Goal: Information Seeking & Learning: Check status

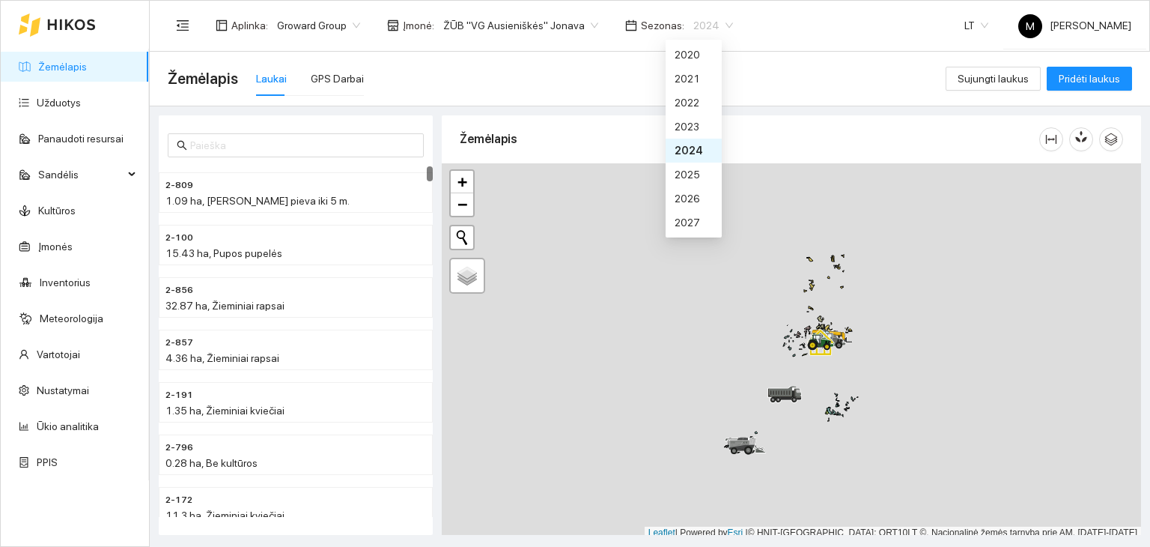
click at [694, 29] on span "2024" at bounding box center [714, 25] width 40 height 22
click at [666, 191] on div "2026" at bounding box center [694, 198] width 56 height 24
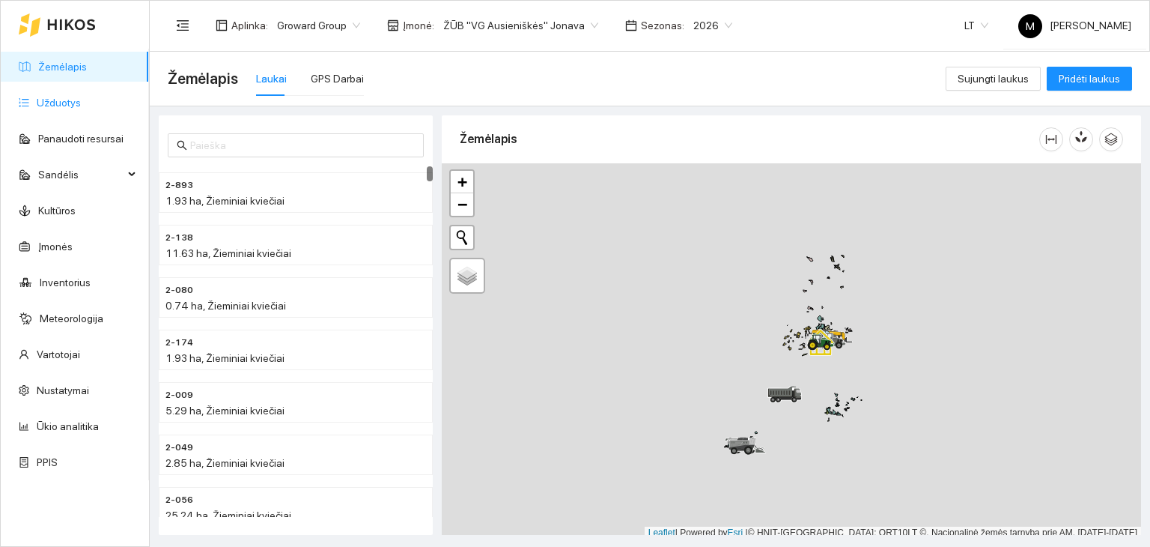
click at [81, 101] on link "Užduotys" at bounding box center [59, 103] width 44 height 12
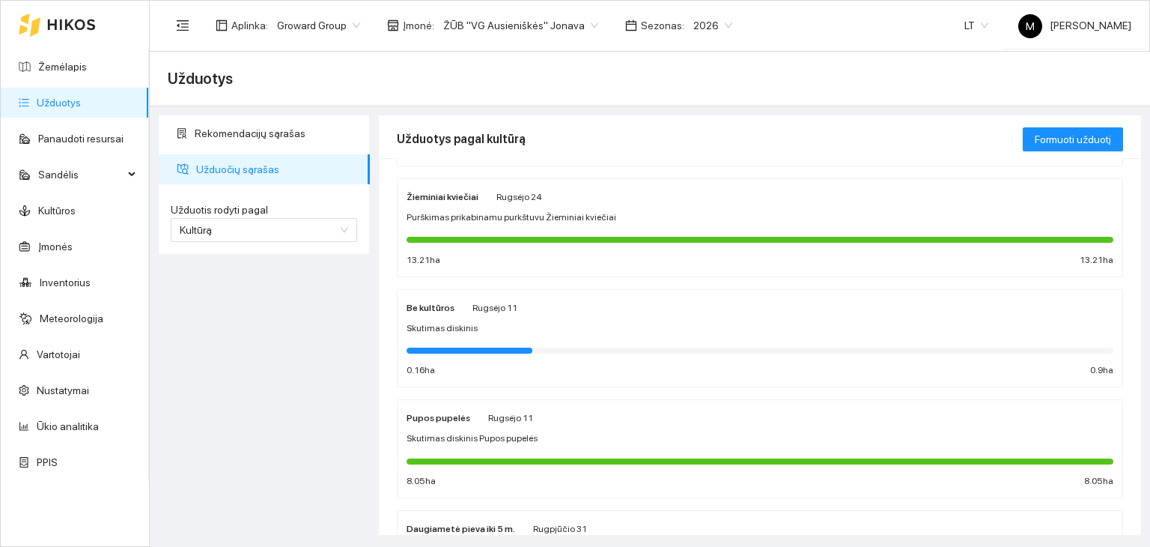
scroll to position [267, 0]
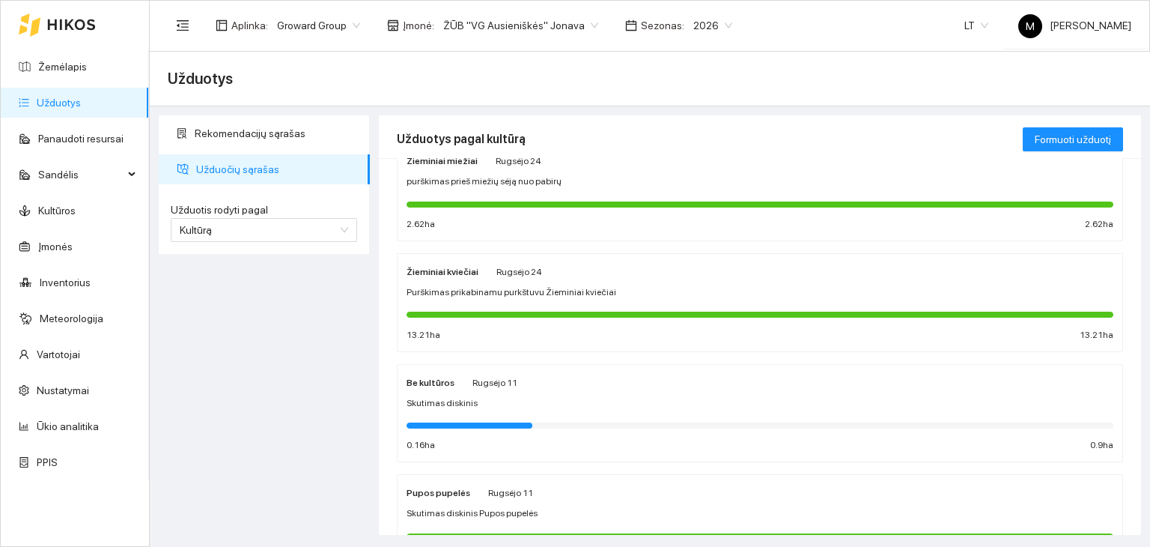
click at [532, 306] on div at bounding box center [760, 314] width 707 height 16
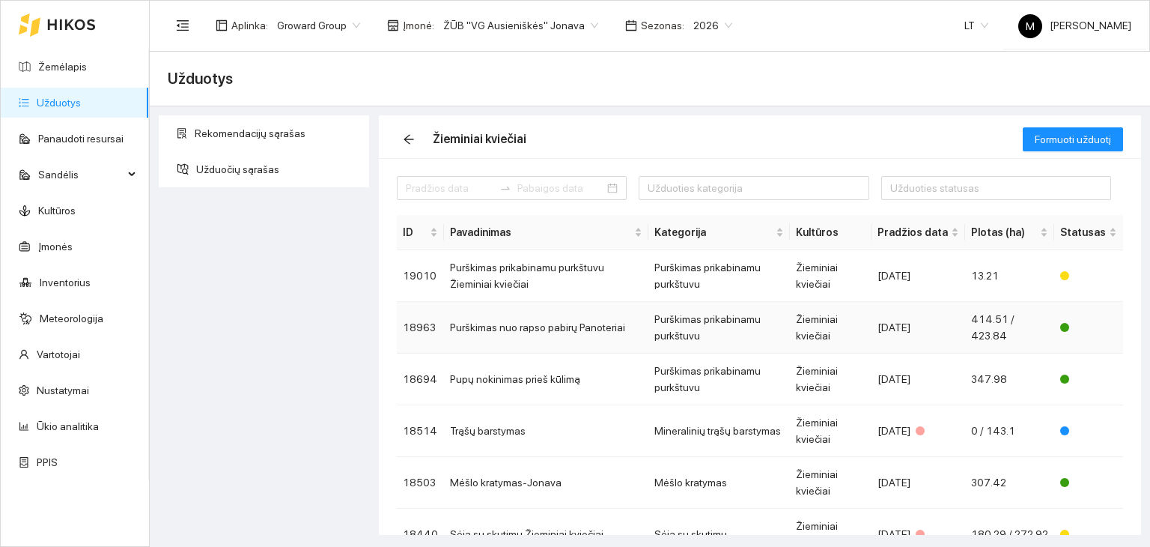
click at [595, 325] on td "Purškimas nuo rapso pabirų Panoteriai" at bounding box center [546, 328] width 204 height 52
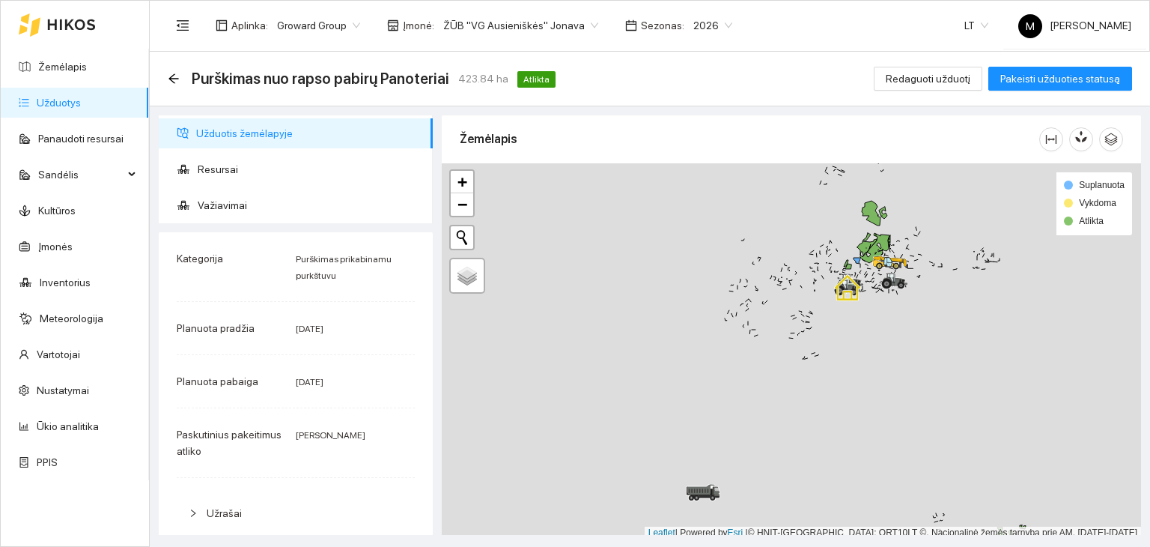
scroll to position [4, 0]
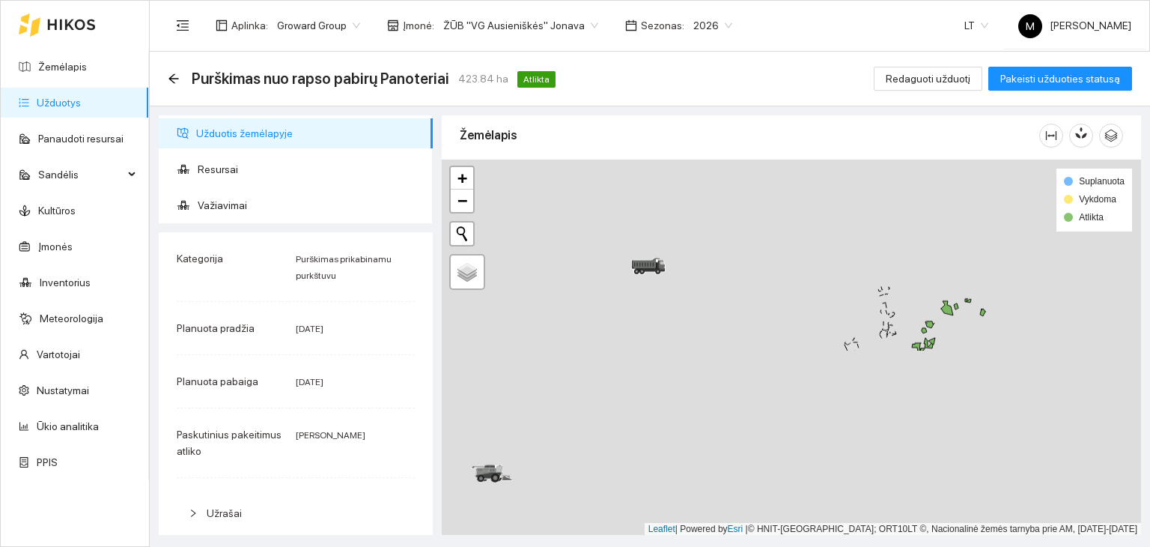
drag, startPoint x: 733, startPoint y: 456, endPoint x: 675, endPoint y: 237, distance: 227.1
click at [675, 237] on div at bounding box center [792, 348] width 700 height 376
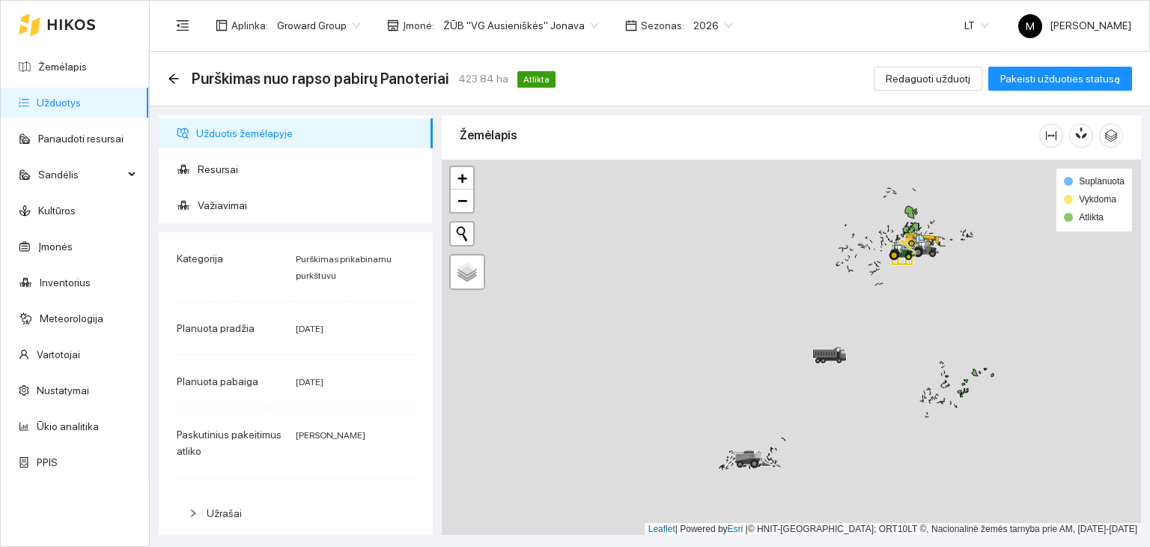
drag, startPoint x: 958, startPoint y: 261, endPoint x: 849, endPoint y: 477, distance: 242.5
click at [849, 477] on div at bounding box center [792, 348] width 700 height 376
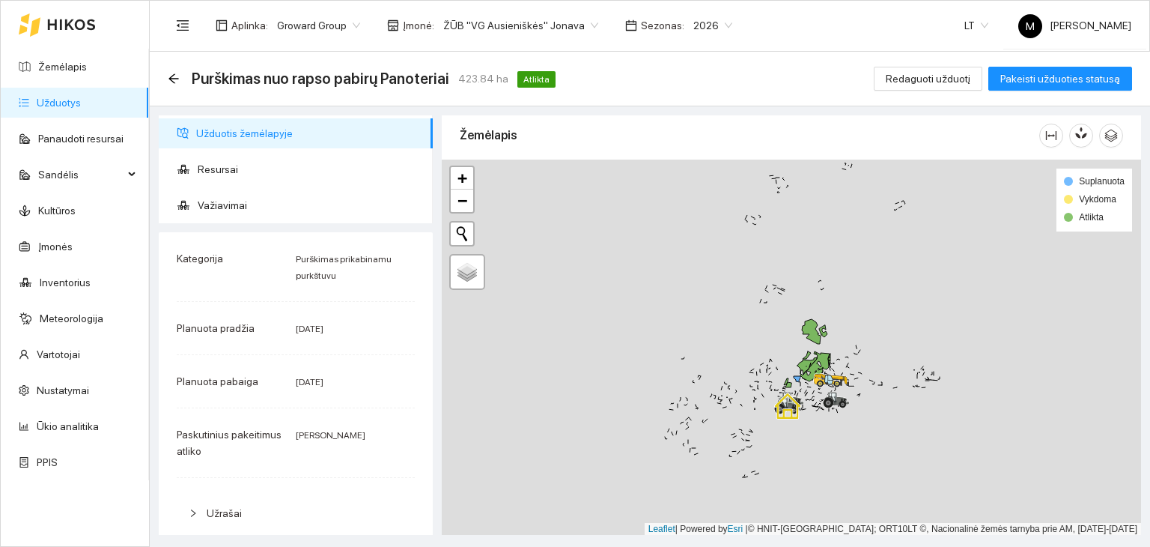
click at [63, 108] on link "Užduotys" at bounding box center [59, 103] width 44 height 12
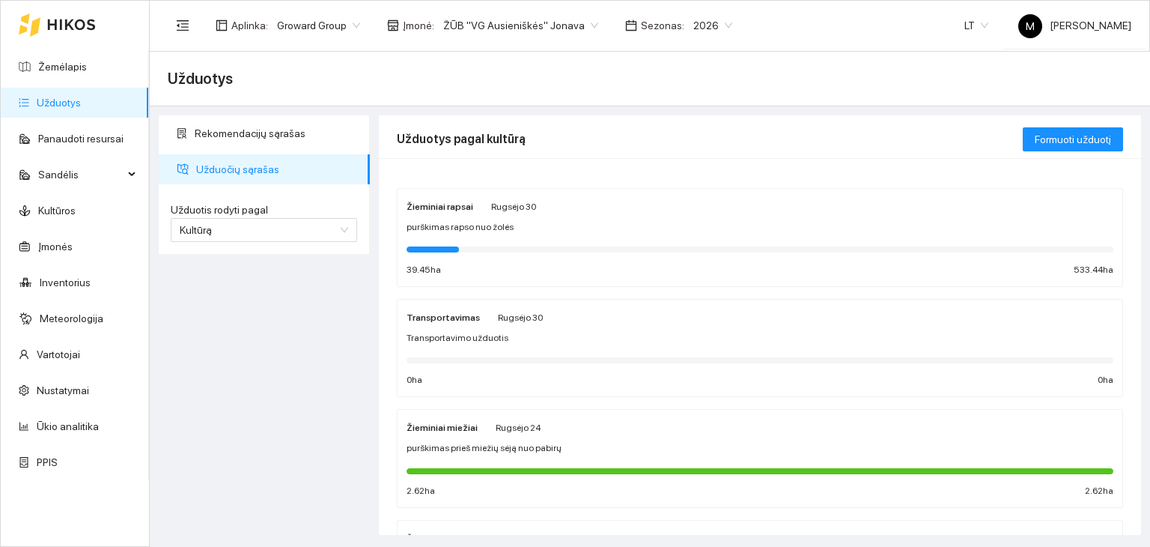
click at [530, 234] on div "Žieminiai rapsai [PERSON_NAME] 30 purškimas rapso nuo žolės 39.45 ha 533.44 ha" at bounding box center [760, 237] width 707 height 79
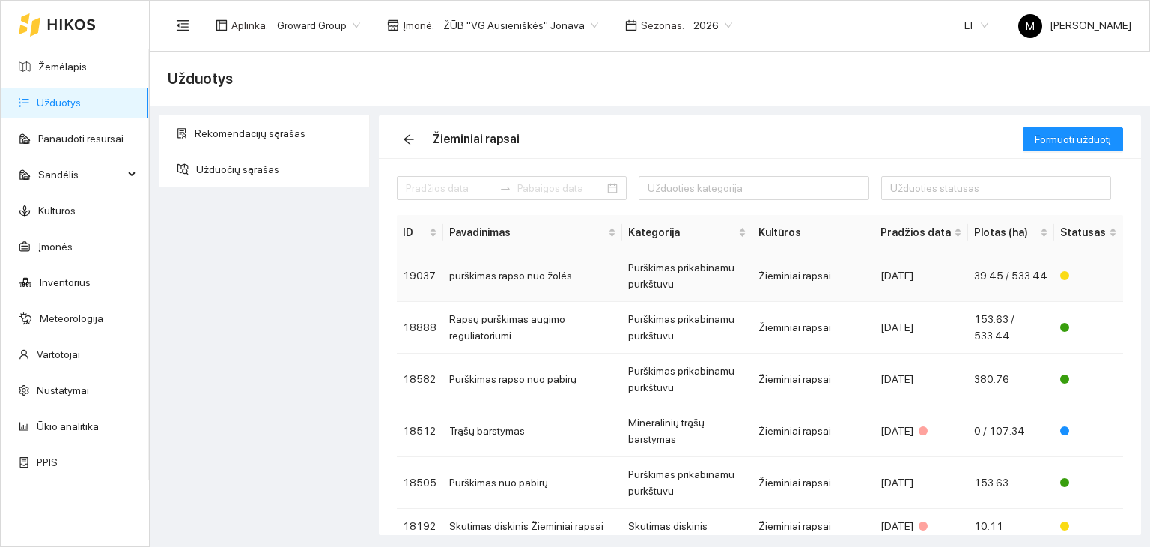
click at [549, 279] on td "purškimas rapso nuo žolės" at bounding box center [532, 276] width 179 height 52
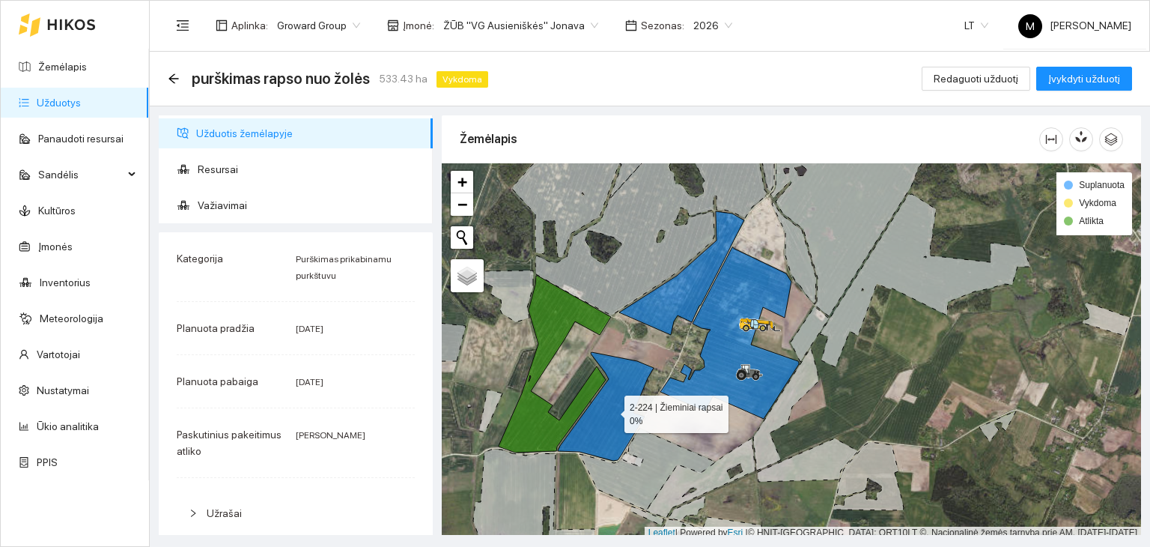
scroll to position [4, 0]
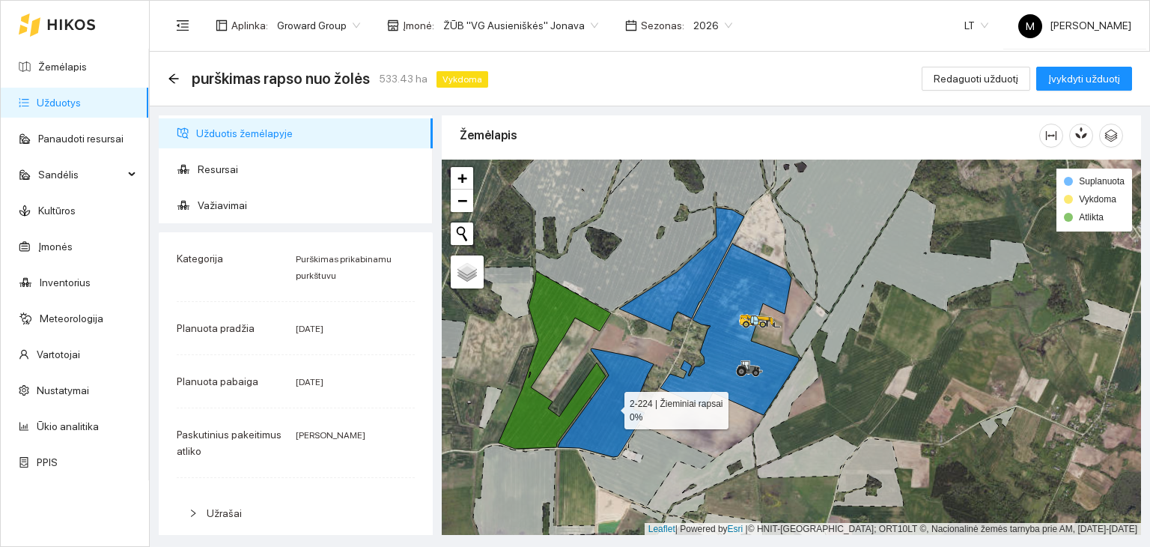
click at [620, 401] on icon at bounding box center [606, 402] width 96 height 109
click at [87, 82] on ul "Žemėlapis Užduotys Panaudoti resursai Sandėlis Kultūros Įmonės Inventorius Mete…" at bounding box center [75, 264] width 148 height 431
click at [87, 61] on link "Žemėlapis" at bounding box center [62, 67] width 49 height 12
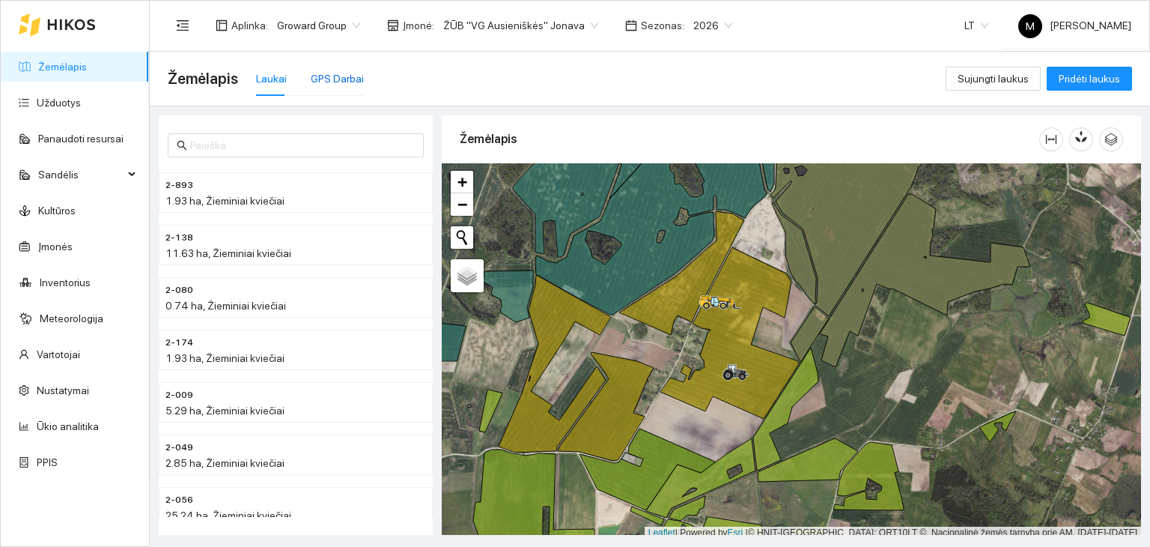
click at [315, 82] on div "GPS Darbai" at bounding box center [337, 78] width 53 height 16
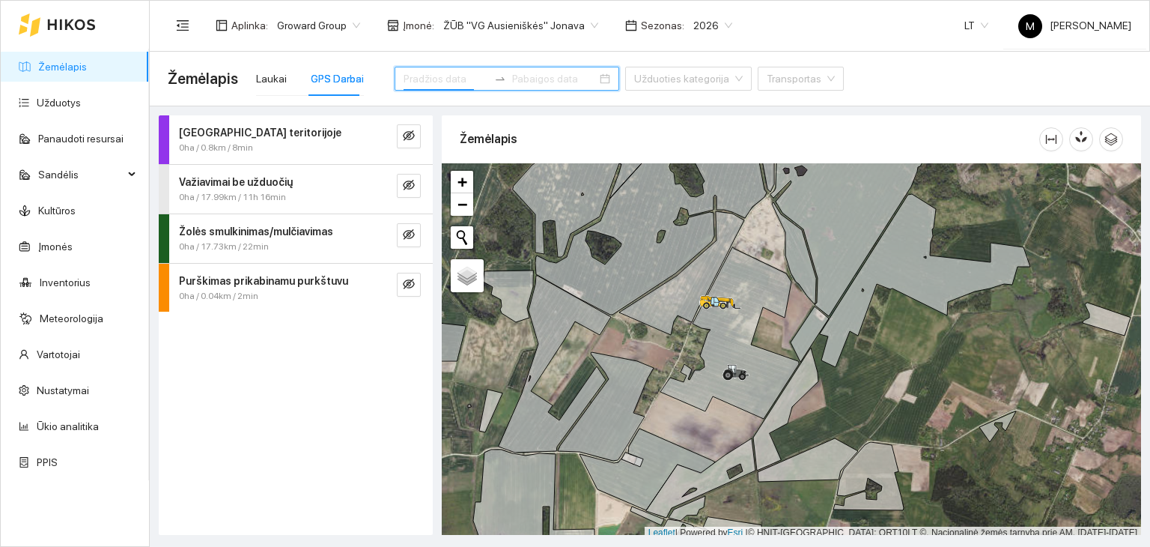
click at [434, 76] on input at bounding box center [446, 78] width 85 height 16
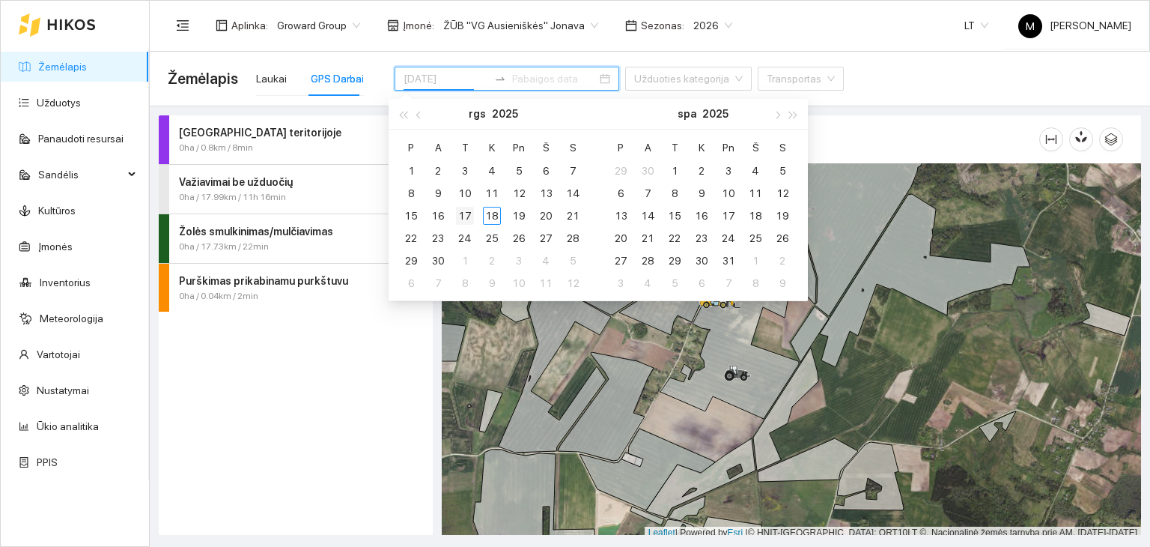
type input "[DATE]"
click at [470, 216] on div "17" at bounding box center [465, 216] width 18 height 18
type input "[DATE]"
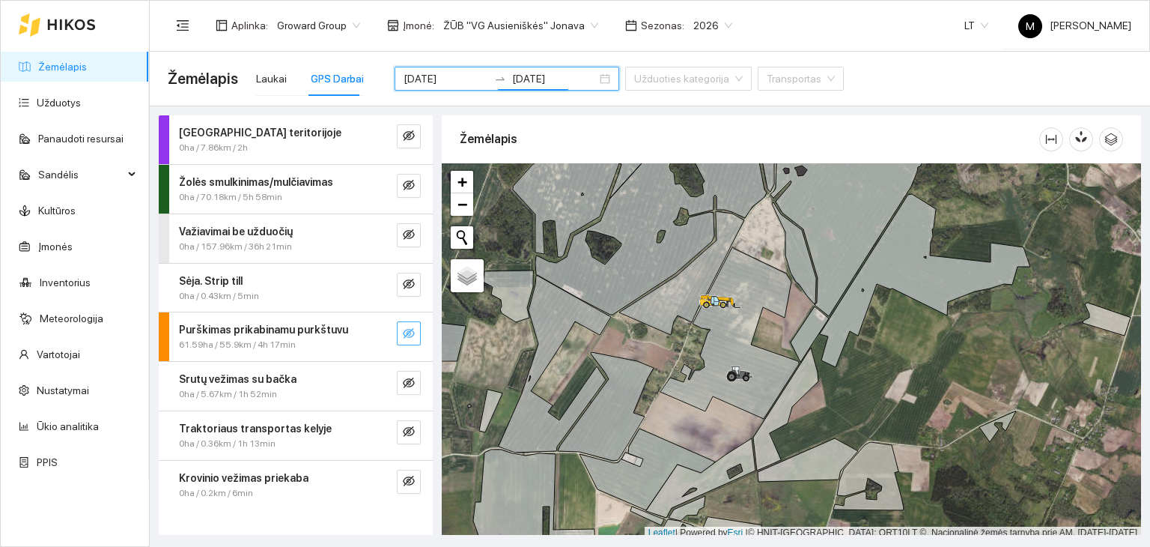
click at [410, 333] on icon "eye-invisible" at bounding box center [409, 334] width 3 height 3
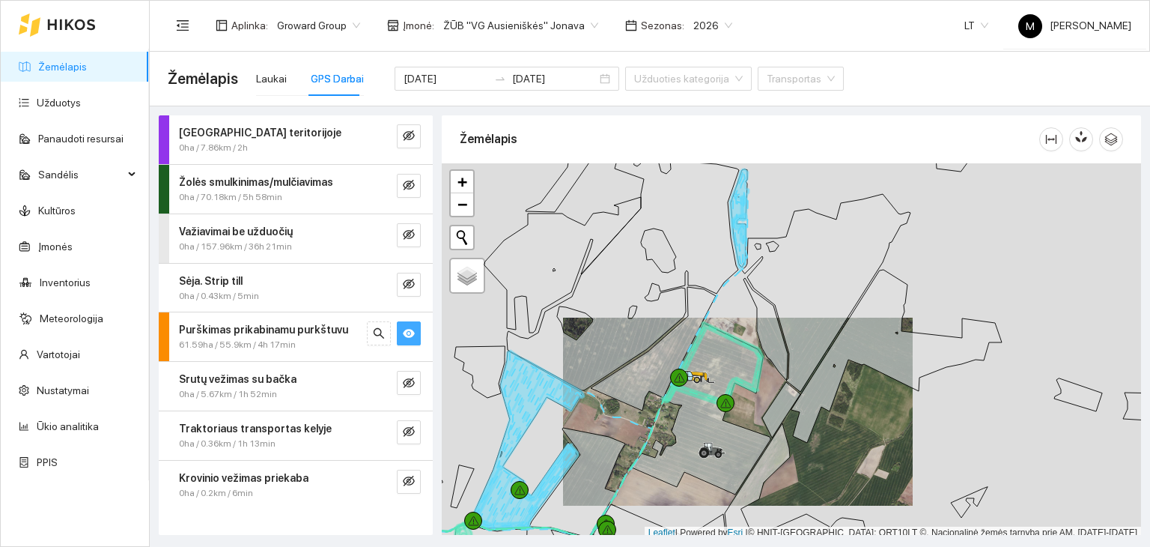
scroll to position [4, 0]
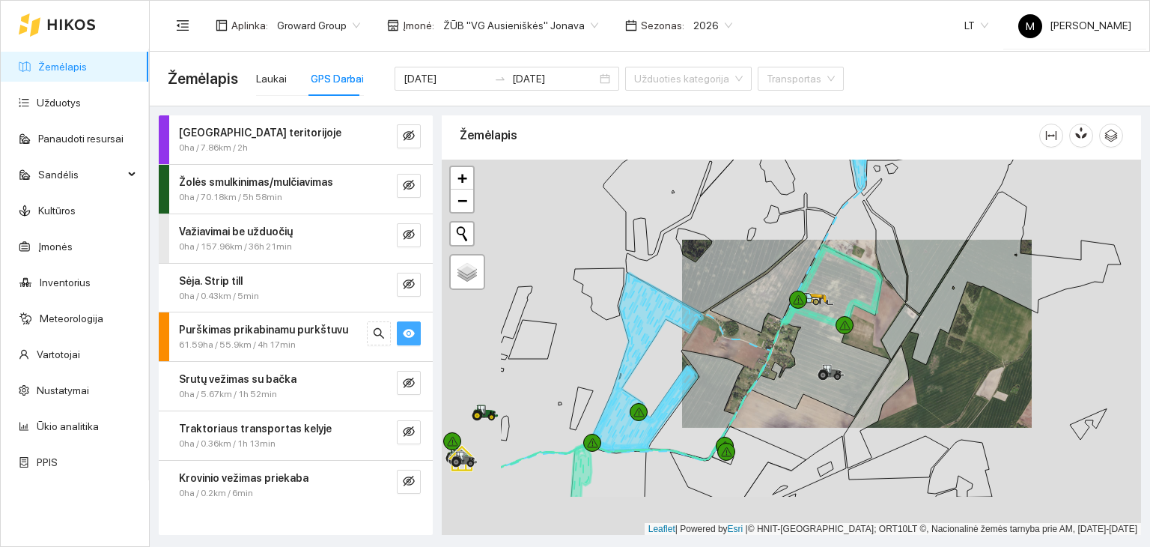
drag, startPoint x: 634, startPoint y: 496, endPoint x: 782, endPoint y: 404, distance: 174.2
click at [782, 404] on div at bounding box center [792, 348] width 700 height 376
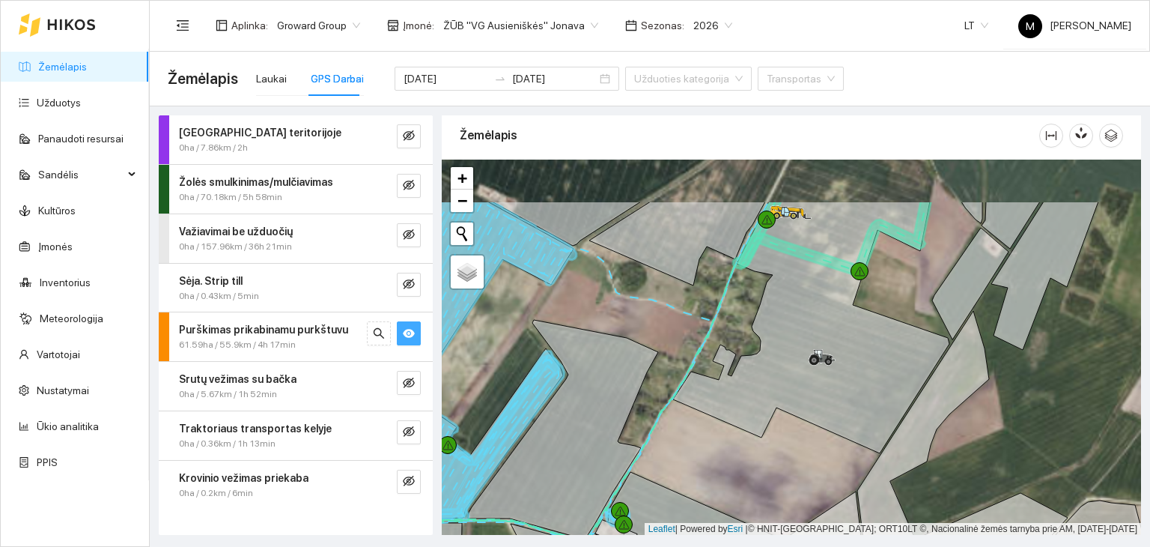
drag, startPoint x: 837, startPoint y: 409, endPoint x: 798, endPoint y: 489, distance: 89.1
click at [798, 489] on div at bounding box center [792, 348] width 700 height 376
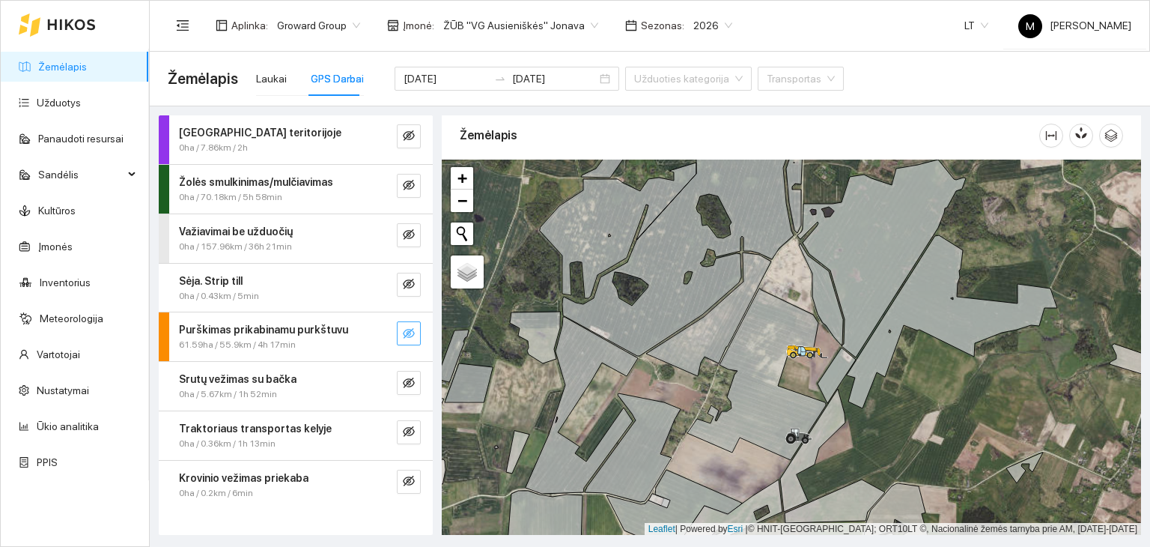
click at [52, 73] on link "Žemėlapis" at bounding box center [62, 67] width 49 height 12
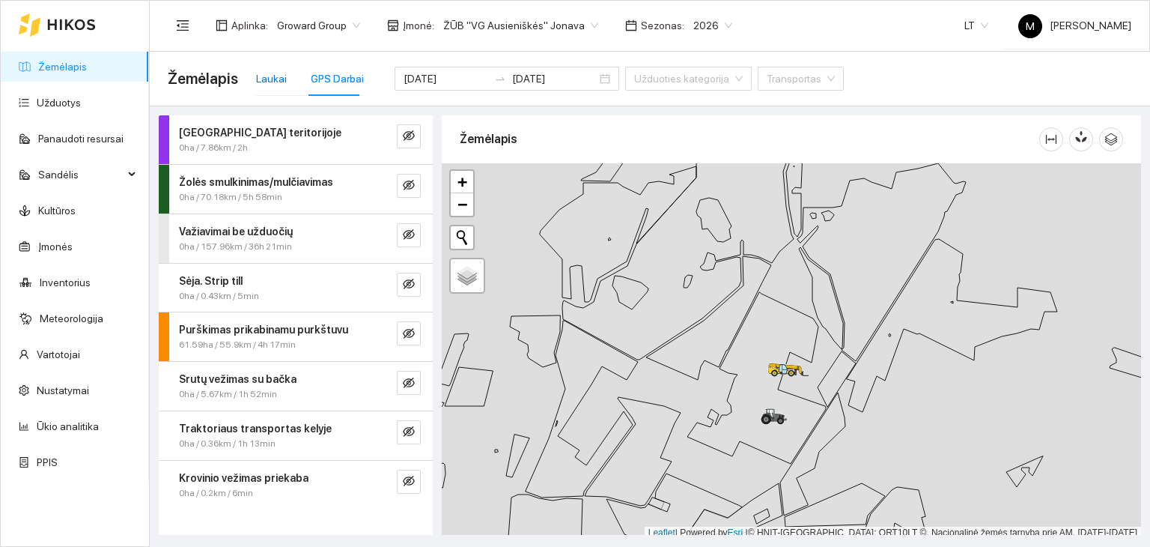
click at [272, 81] on div "Laukai" at bounding box center [271, 78] width 31 height 16
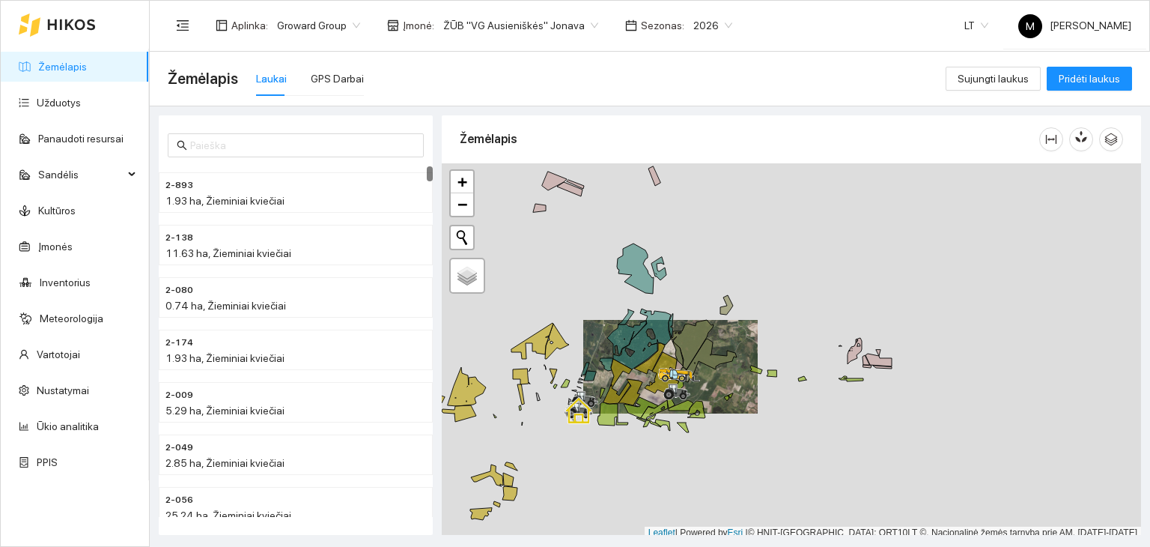
scroll to position [4, 0]
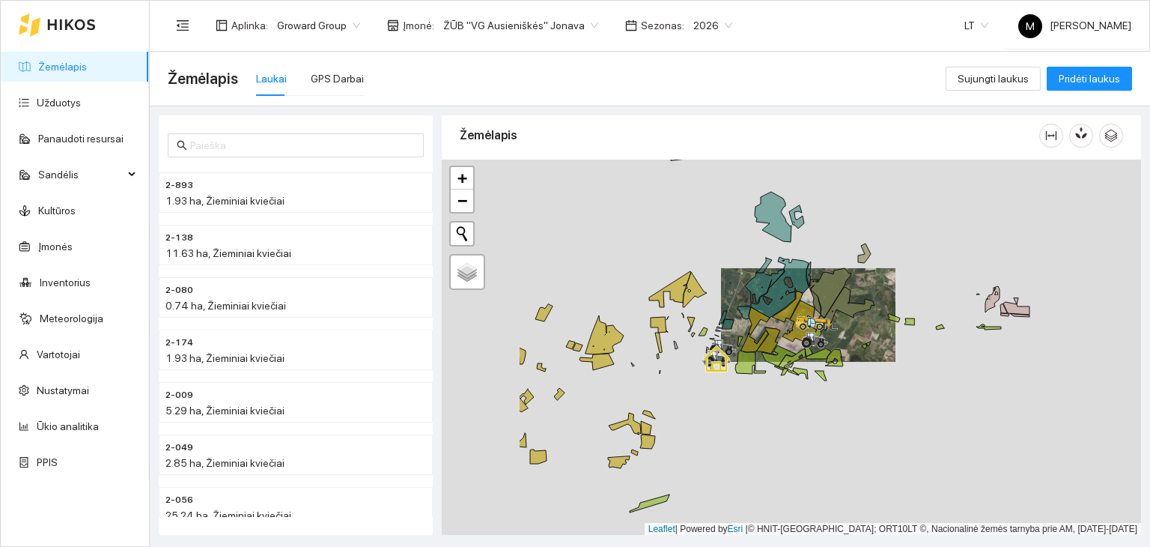
drag, startPoint x: 527, startPoint y: 440, endPoint x: 675, endPoint y: 390, distance: 155.8
click at [675, 390] on div at bounding box center [792, 348] width 700 height 376
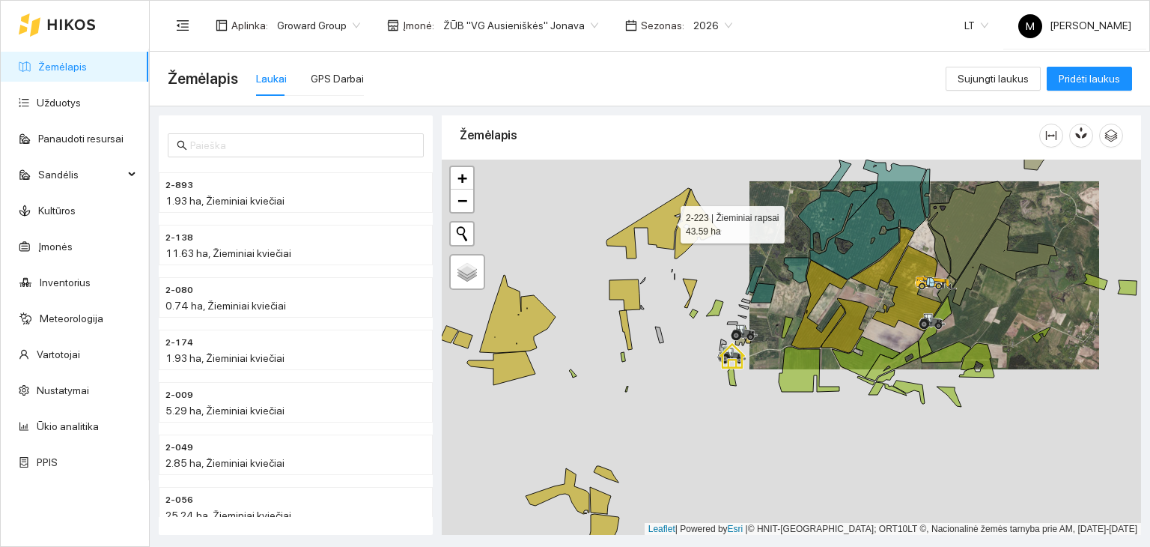
click at [667, 220] on icon at bounding box center [649, 223] width 84 height 70
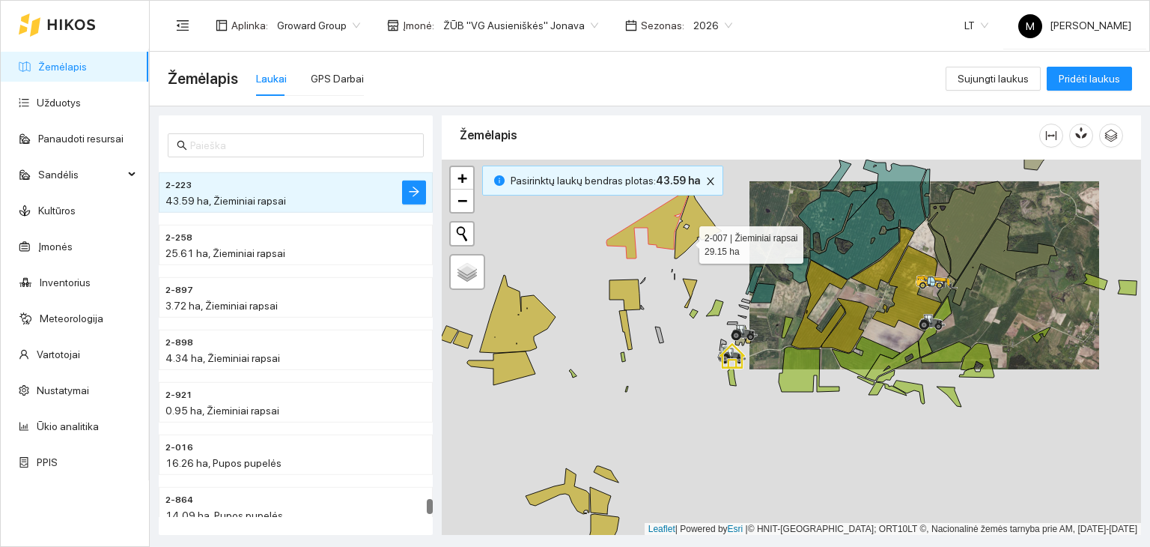
click at [686, 240] on icon at bounding box center [698, 224] width 47 height 70
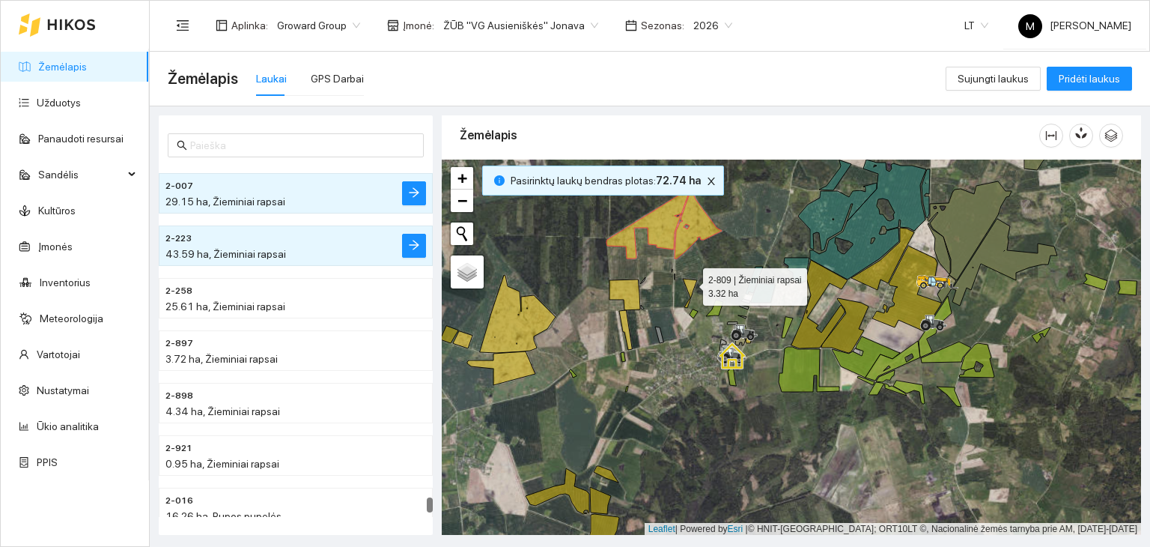
click at [690, 282] on icon at bounding box center [690, 293] width 14 height 29
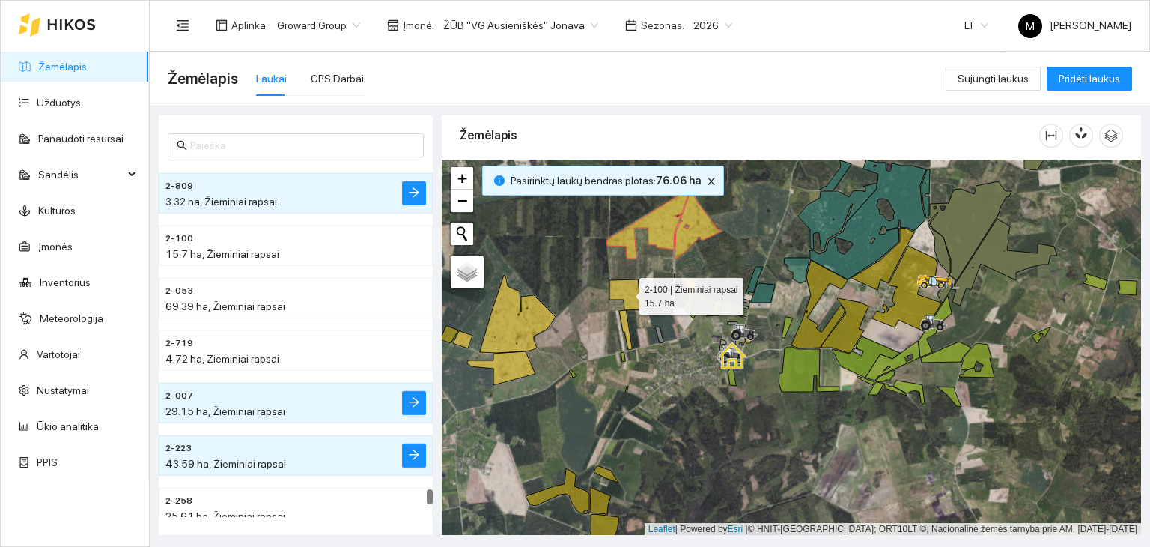
click at [634, 295] on icon at bounding box center [625, 294] width 31 height 31
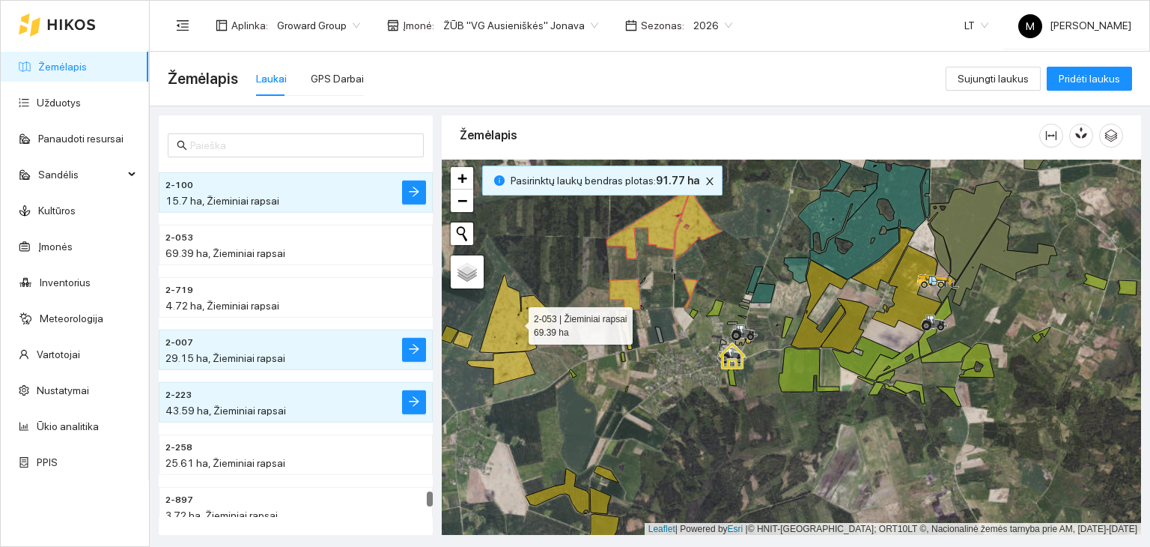
click at [533, 332] on icon at bounding box center [518, 314] width 76 height 78
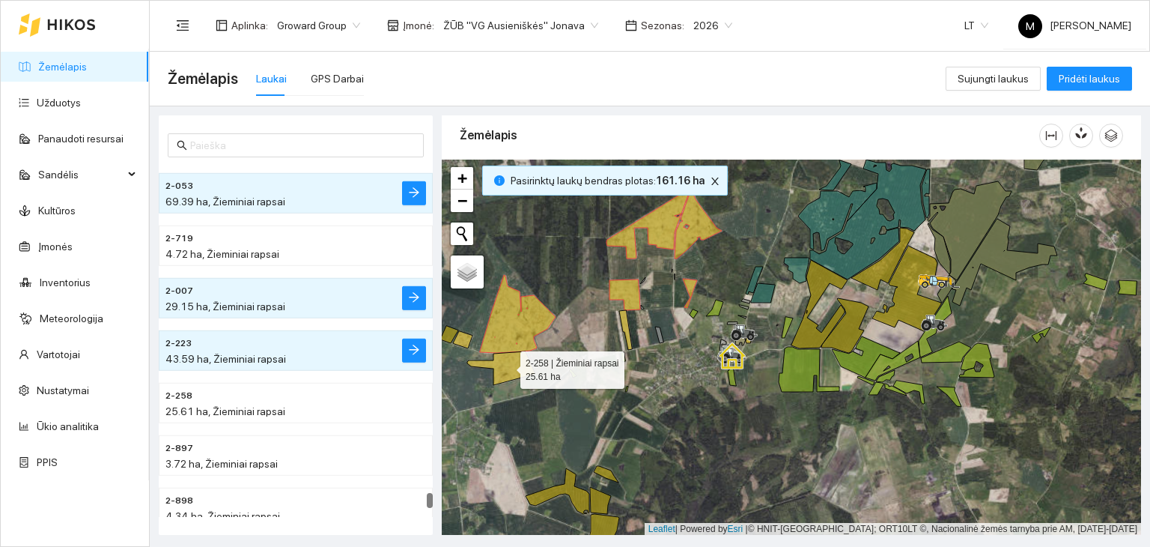
click at [512, 359] on icon at bounding box center [501, 368] width 68 height 34
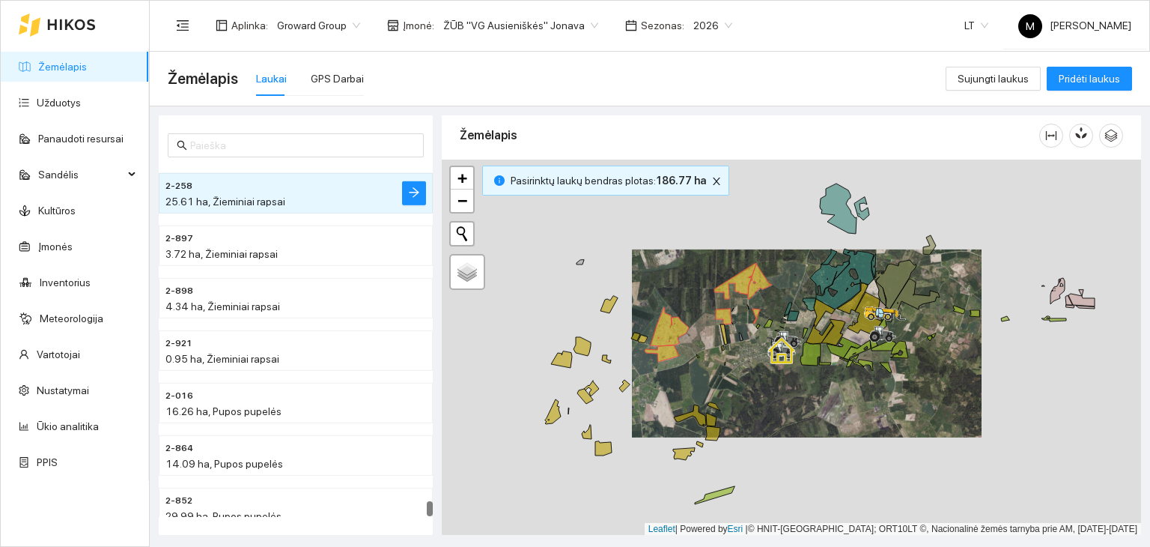
drag, startPoint x: 521, startPoint y: 417, endPoint x: 644, endPoint y: 373, distance: 130.5
click at [644, 373] on div at bounding box center [792, 348] width 700 height 376
click at [603, 304] on icon at bounding box center [609, 304] width 17 height 17
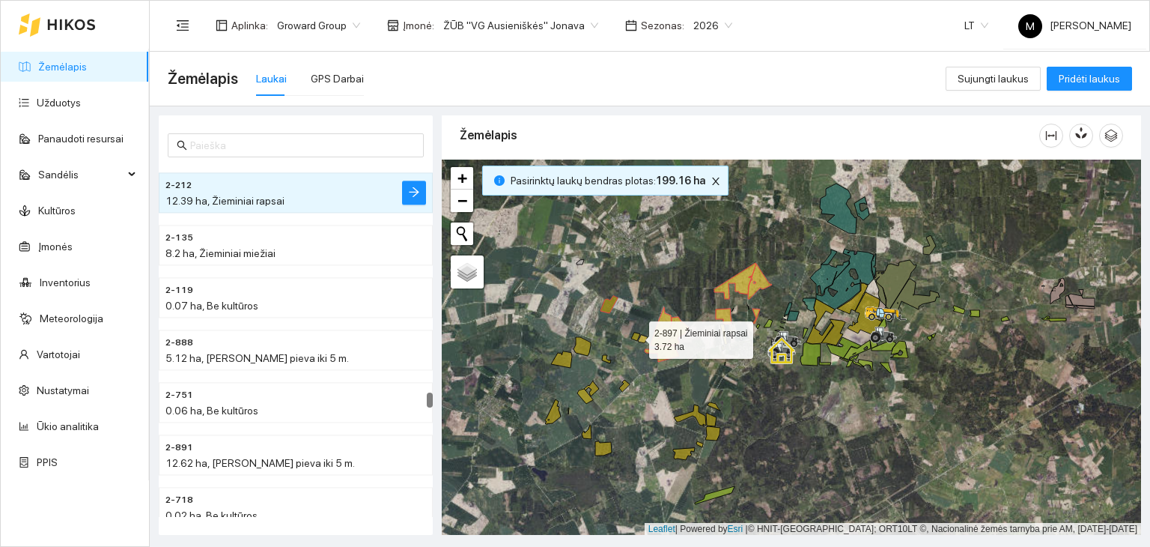
click at [635, 336] on icon at bounding box center [635, 337] width 9 height 8
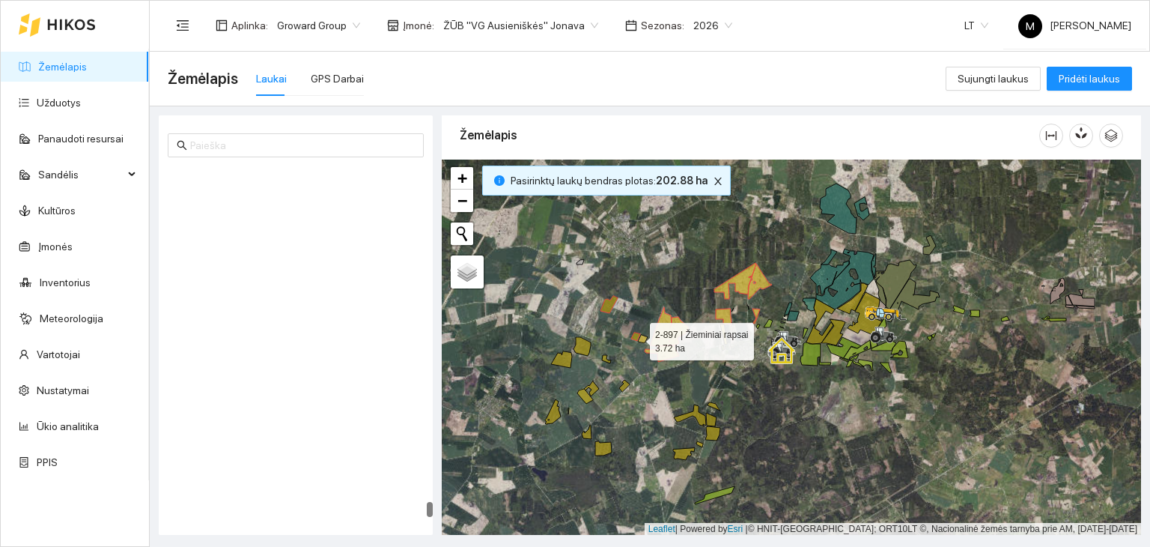
scroll to position [8697, 0]
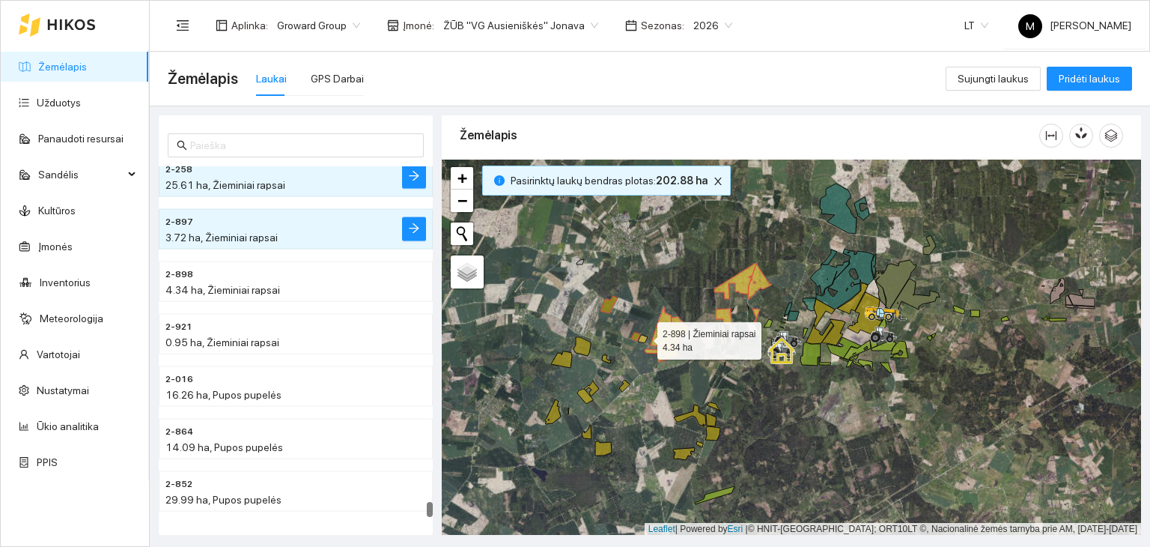
click at [644, 336] on icon at bounding box center [643, 339] width 10 height 8
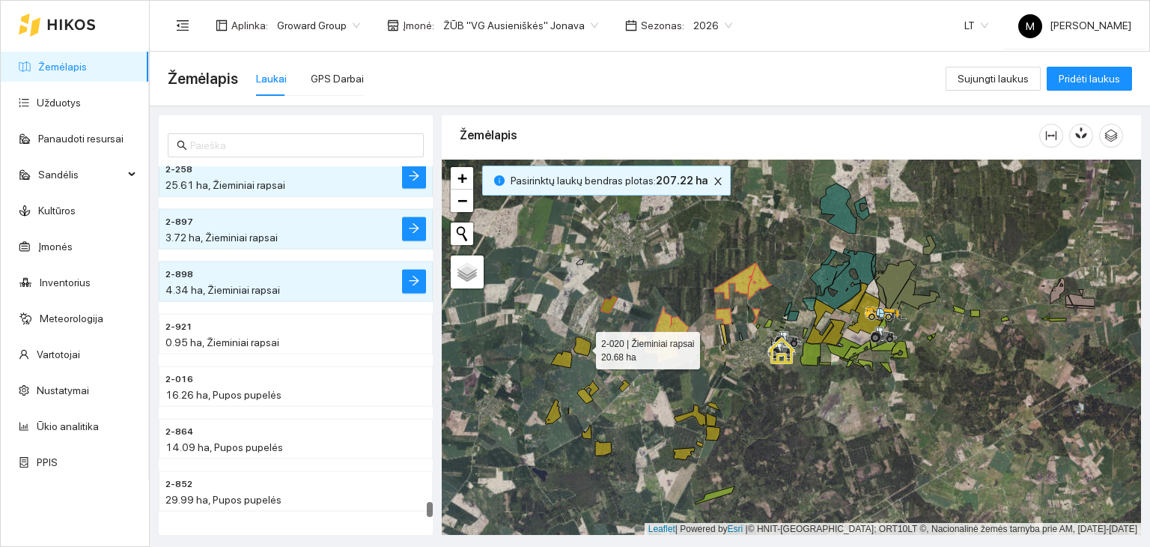
click at [584, 345] on icon at bounding box center [582, 346] width 17 height 19
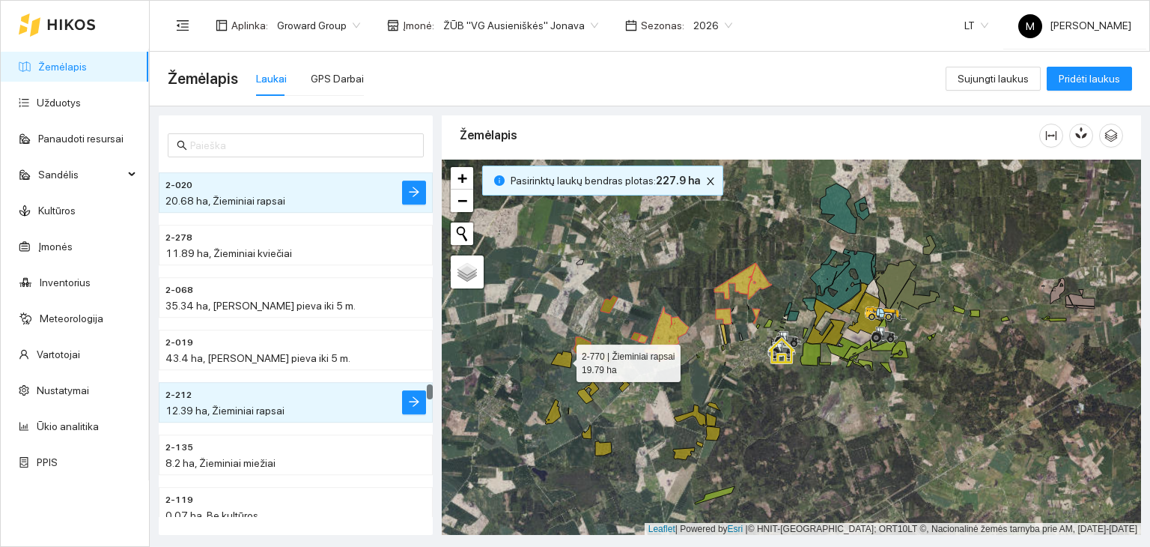
click at [566, 357] on icon at bounding box center [561, 359] width 21 height 16
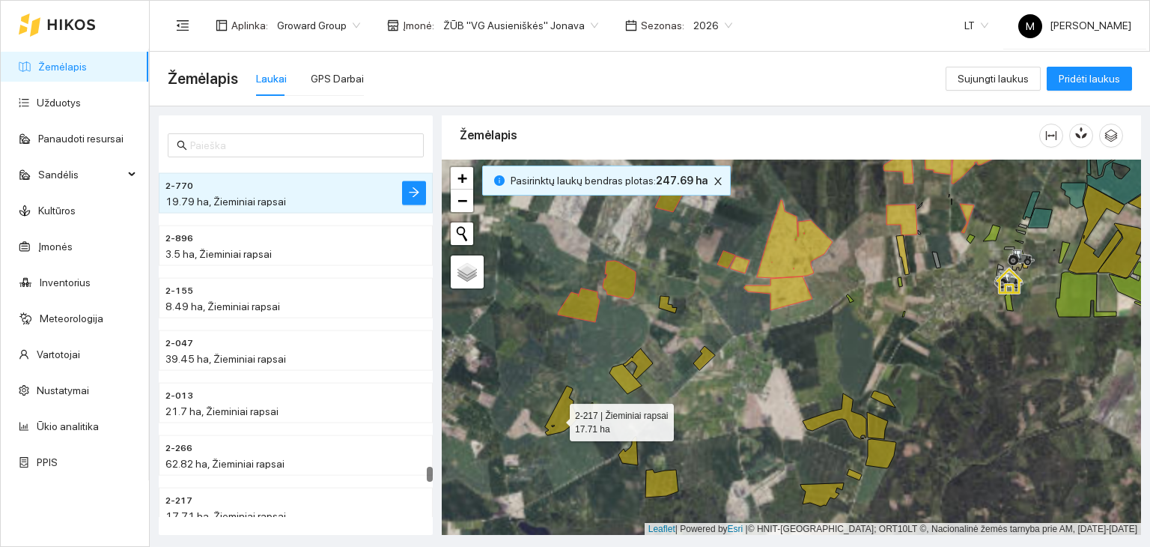
click at [557, 418] on icon at bounding box center [561, 410] width 32 height 49
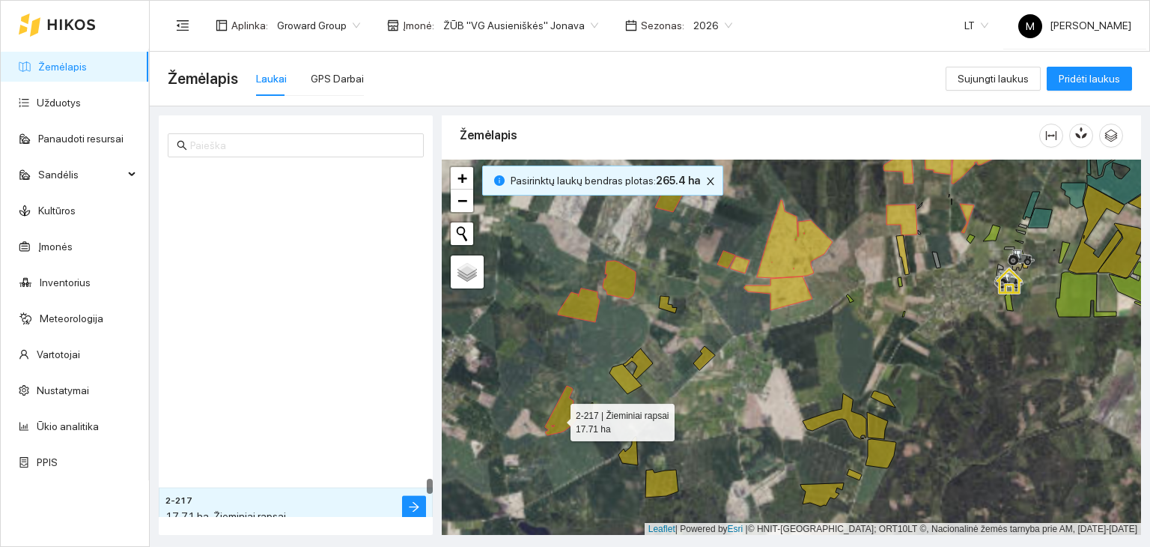
scroll to position [8107, 0]
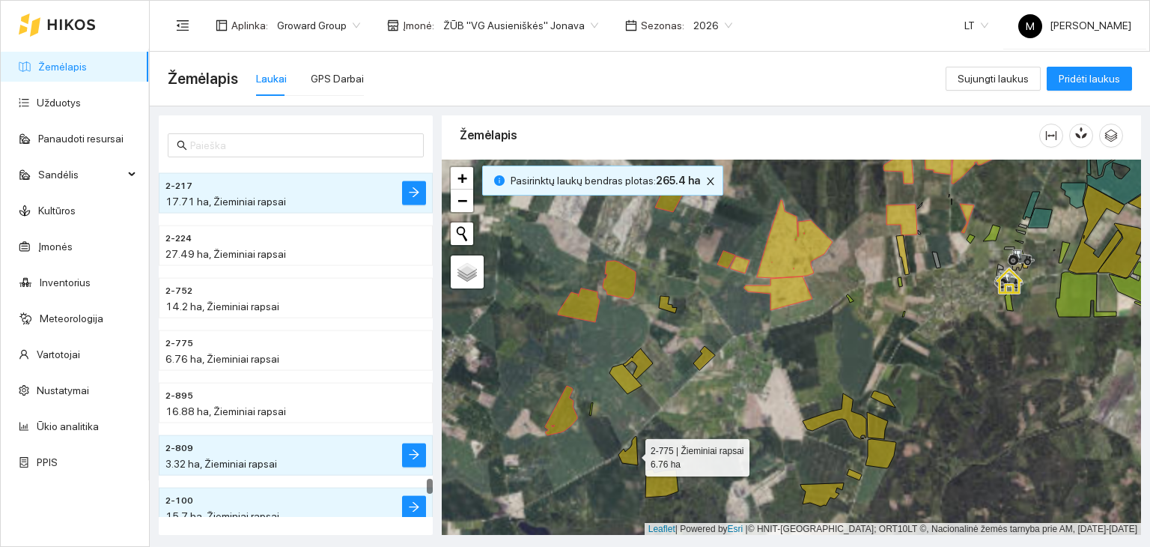
click at [632, 453] on icon at bounding box center [628, 451] width 19 height 28
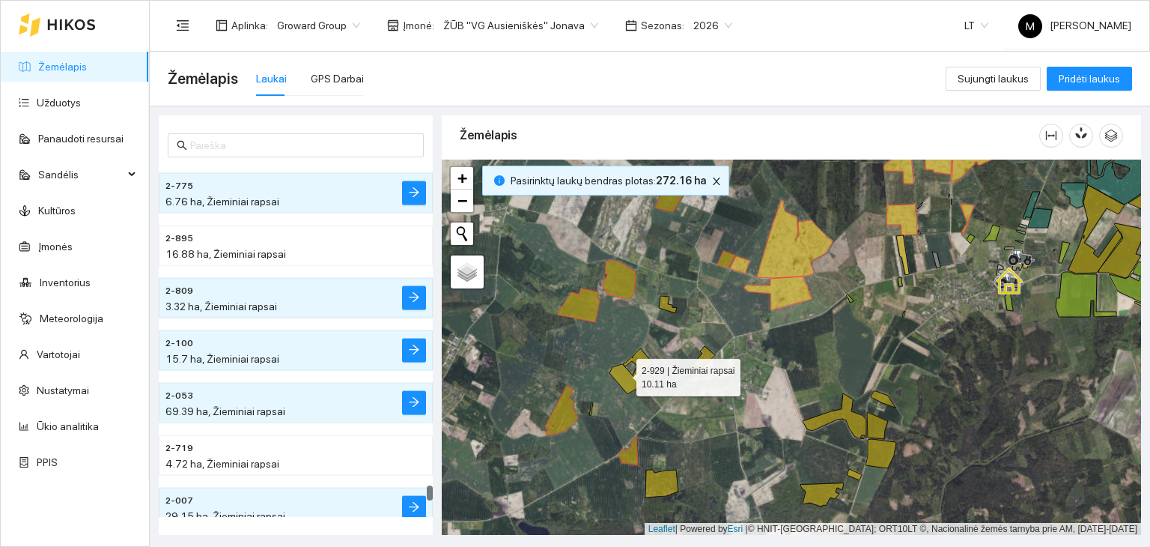
click at [621, 373] on icon at bounding box center [626, 379] width 32 height 30
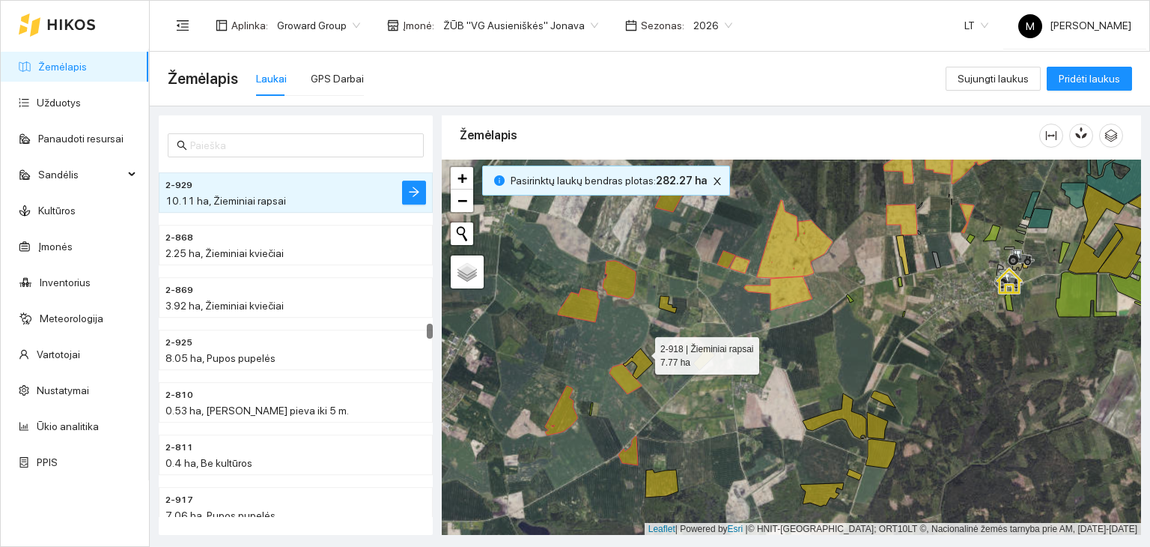
click at [643, 349] on icon at bounding box center [638, 363] width 30 height 31
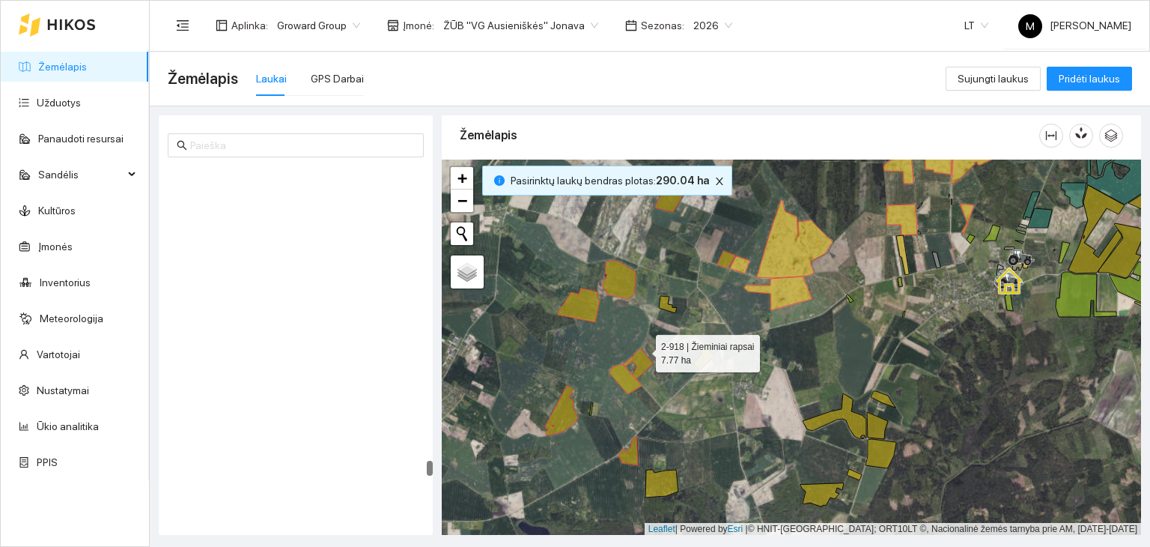
scroll to position [7636, 0]
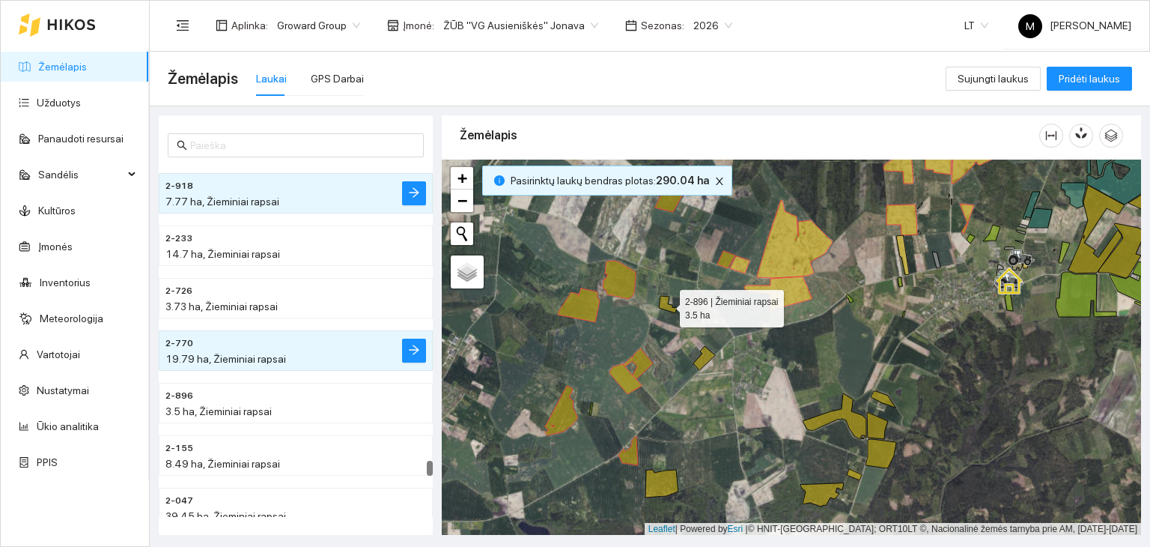
click at [668, 305] on icon at bounding box center [668, 304] width 18 height 17
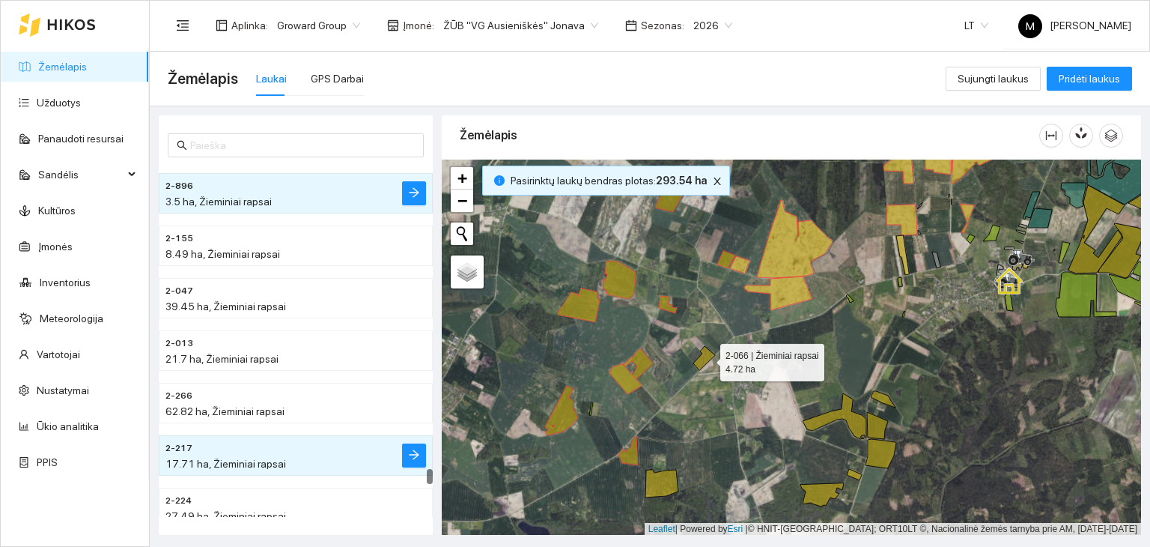
click at [706, 358] on icon at bounding box center [705, 358] width 22 height 24
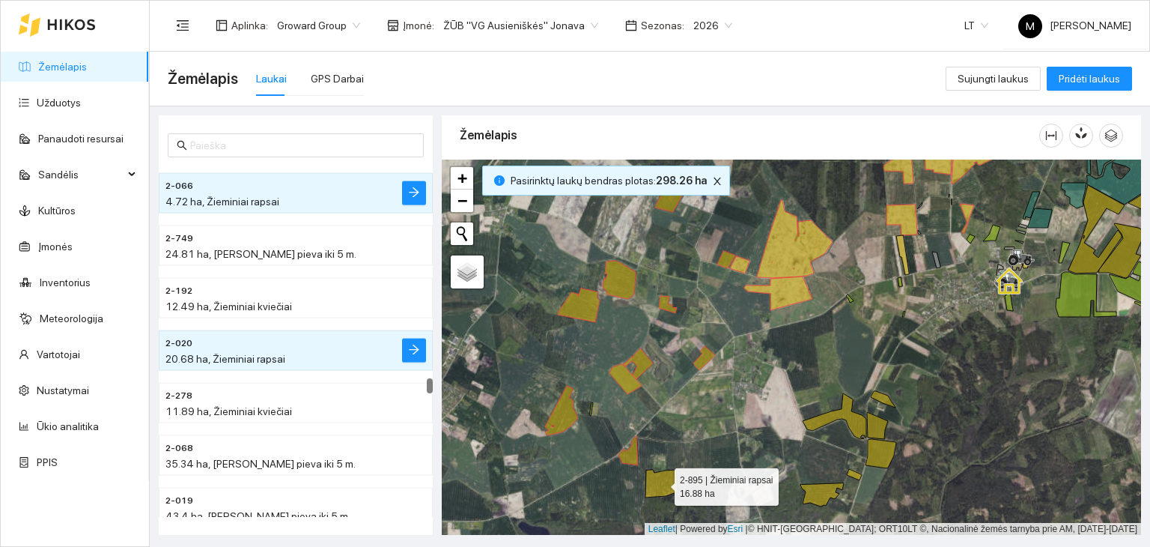
click at [665, 481] on icon at bounding box center [662, 484] width 33 height 28
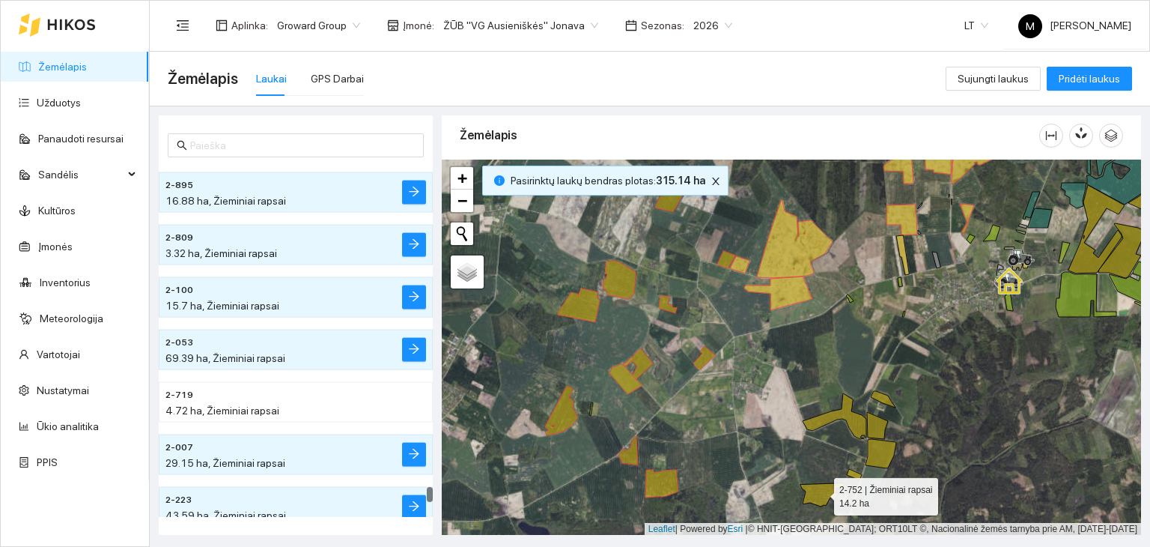
click at [814, 488] on icon at bounding box center [822, 494] width 43 height 23
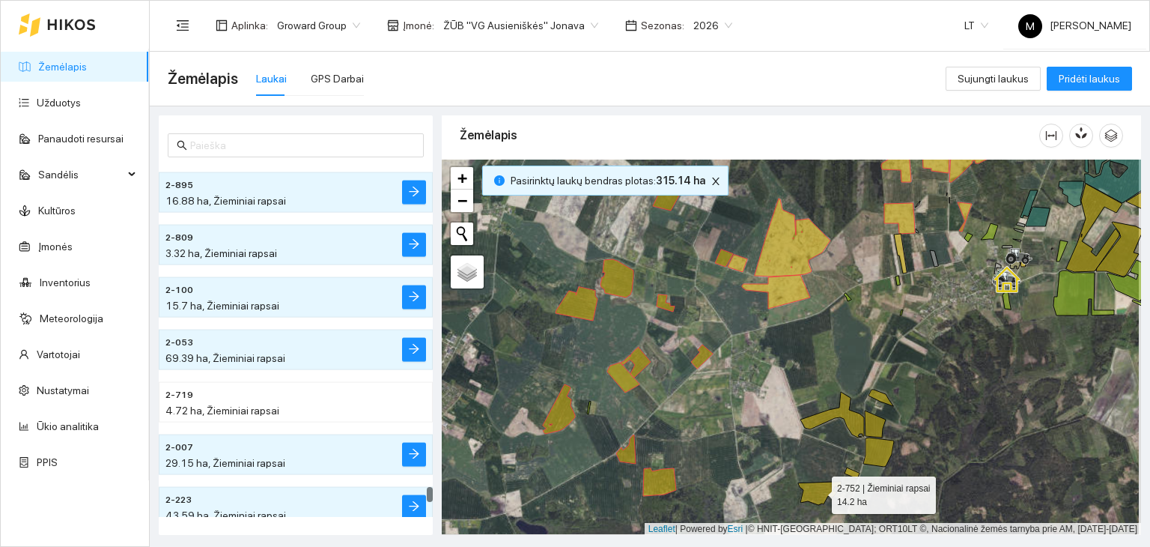
click at [821, 489] on icon at bounding box center [819, 493] width 43 height 23
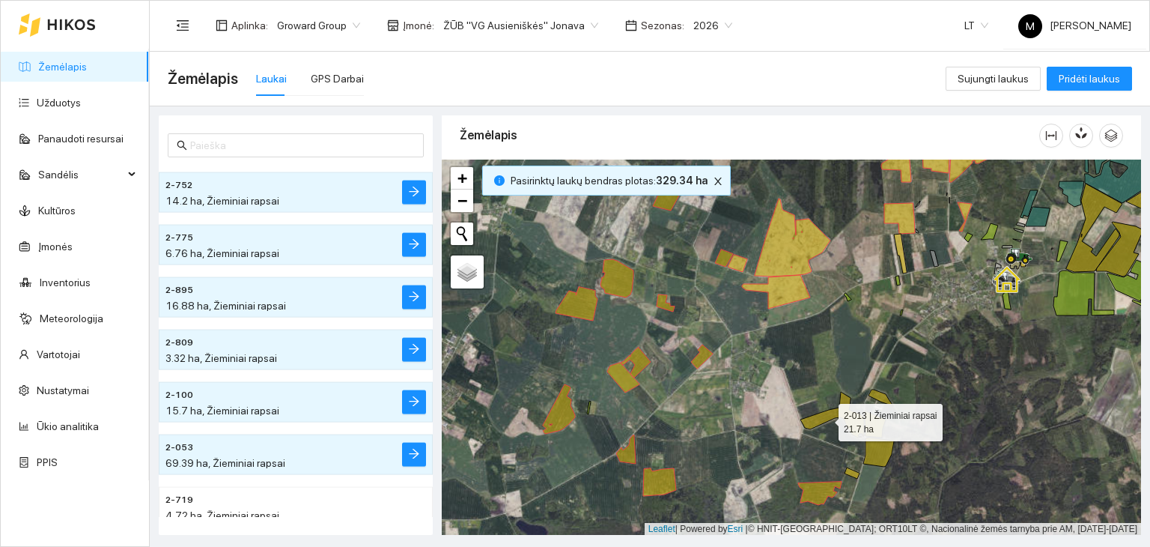
click at [826, 417] on icon at bounding box center [833, 415] width 64 height 46
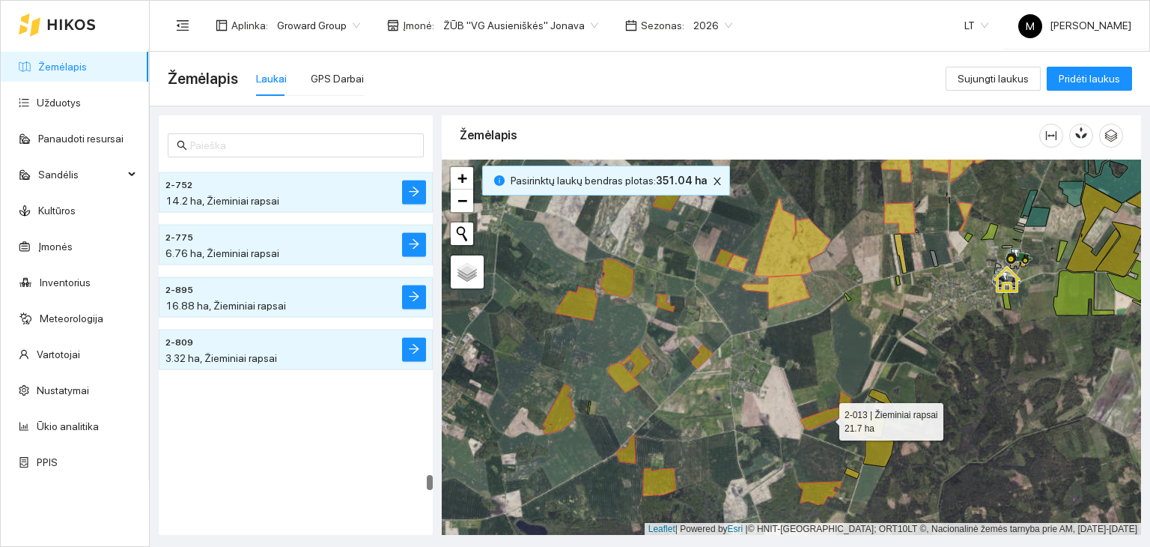
scroll to position [8005, 0]
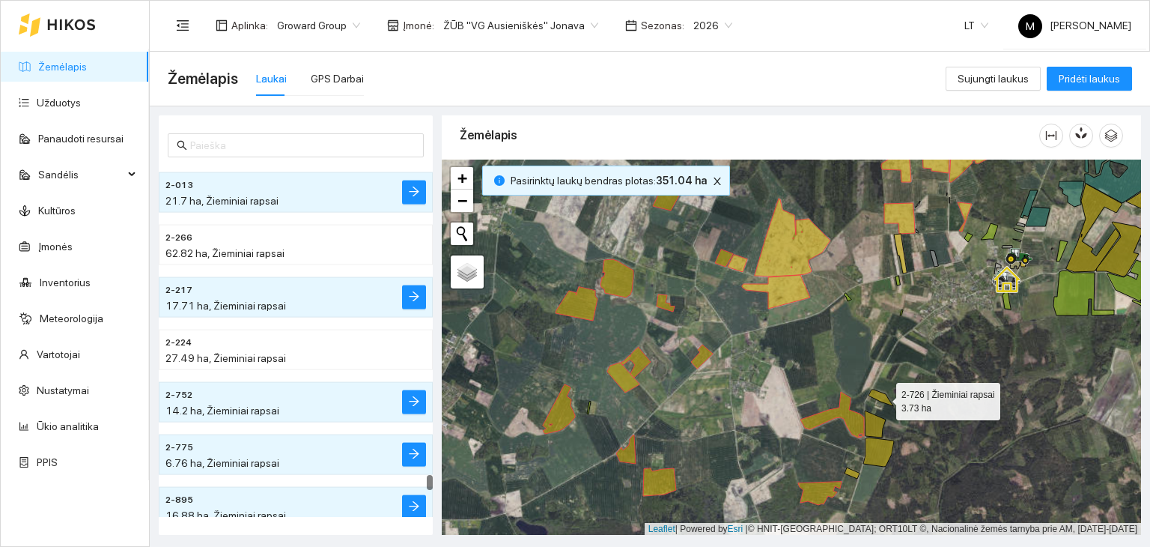
click at [883, 397] on icon at bounding box center [881, 397] width 25 height 16
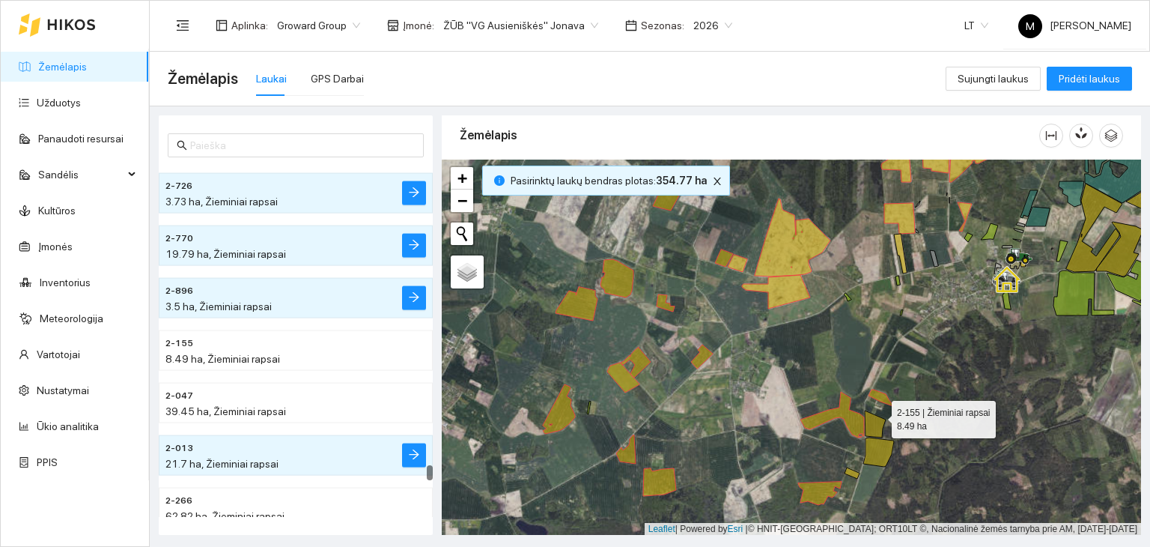
click at [879, 415] on icon at bounding box center [875, 423] width 21 height 27
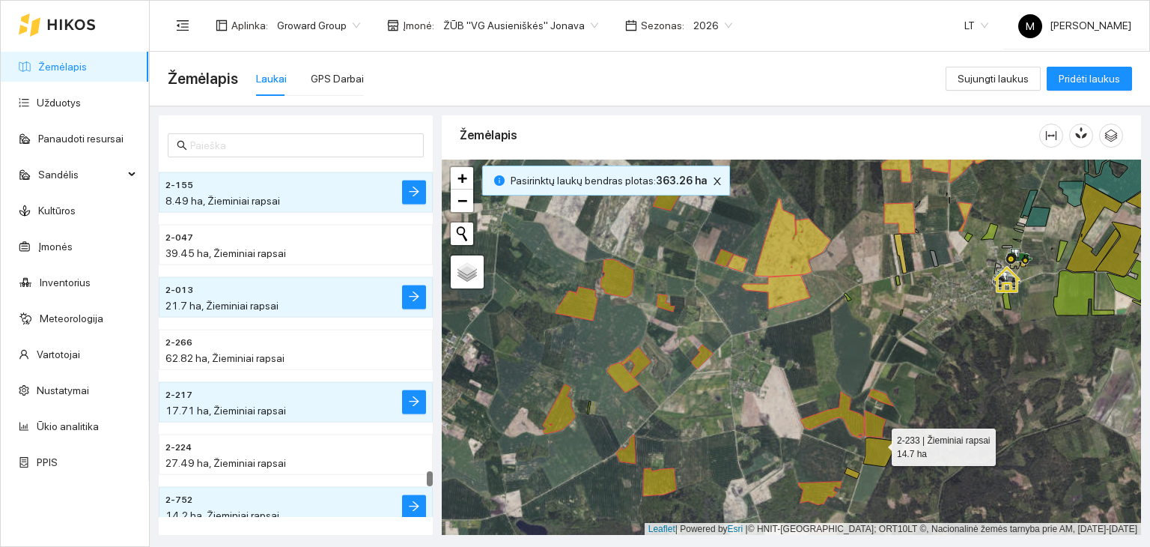
click at [879, 444] on icon at bounding box center [879, 451] width 31 height 29
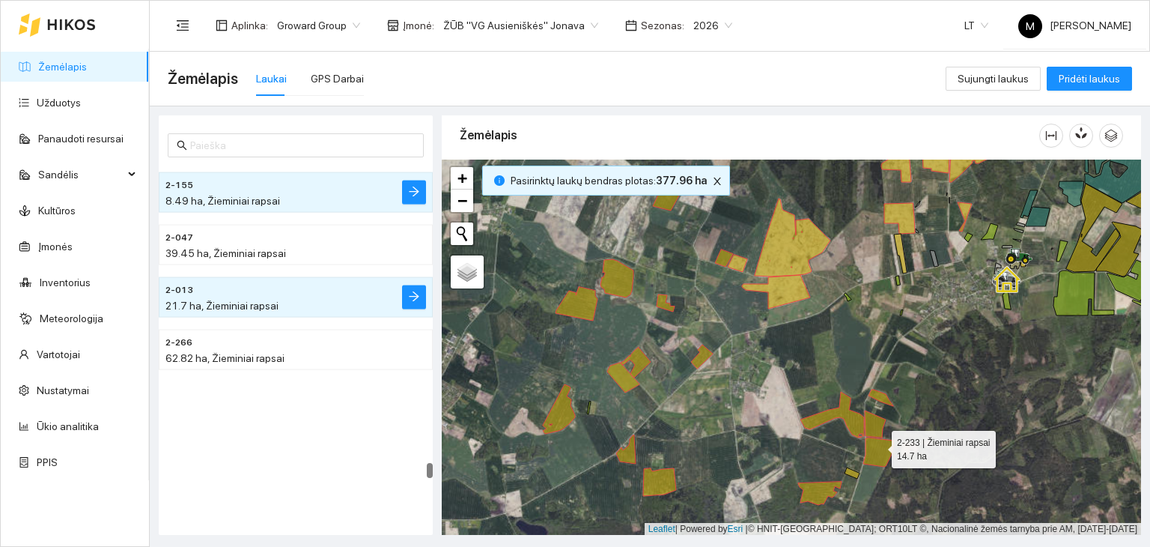
scroll to position [7690, 0]
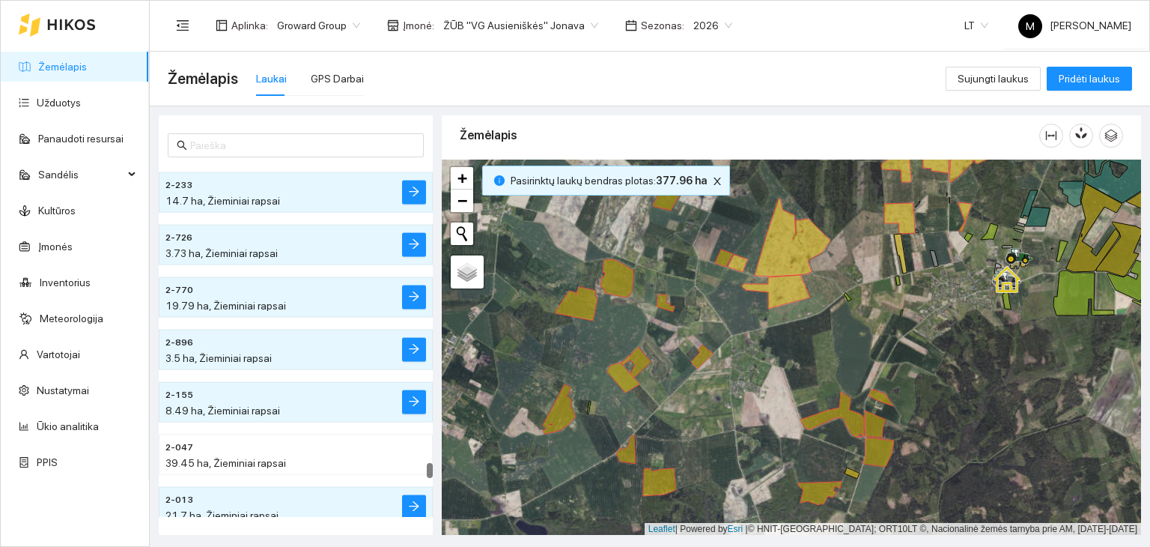
click at [857, 480] on div at bounding box center [792, 348] width 700 height 376
click at [857, 474] on icon at bounding box center [852, 472] width 15 height 11
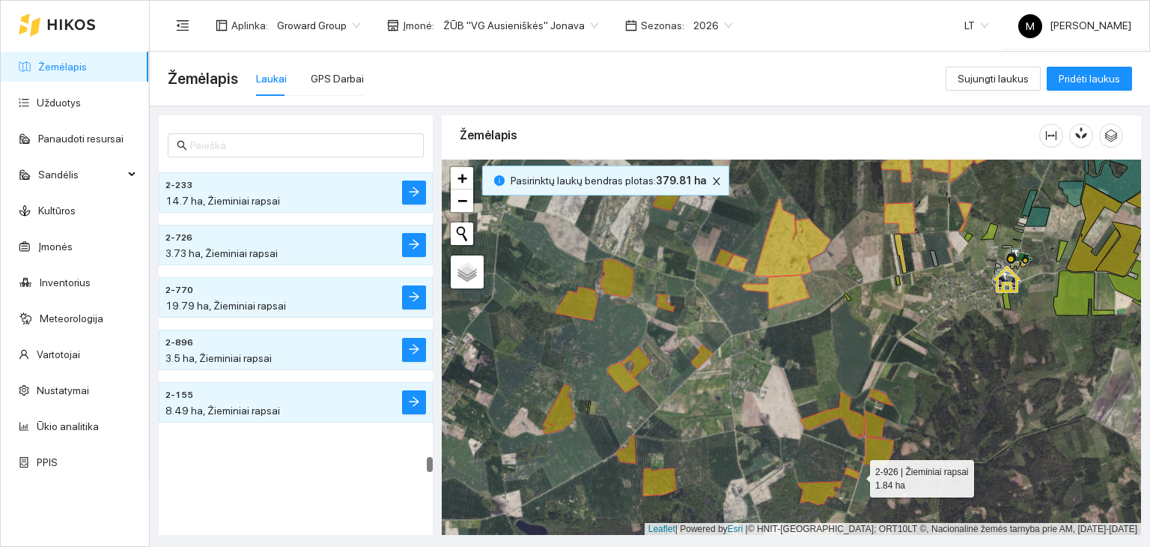
scroll to position [7533, 0]
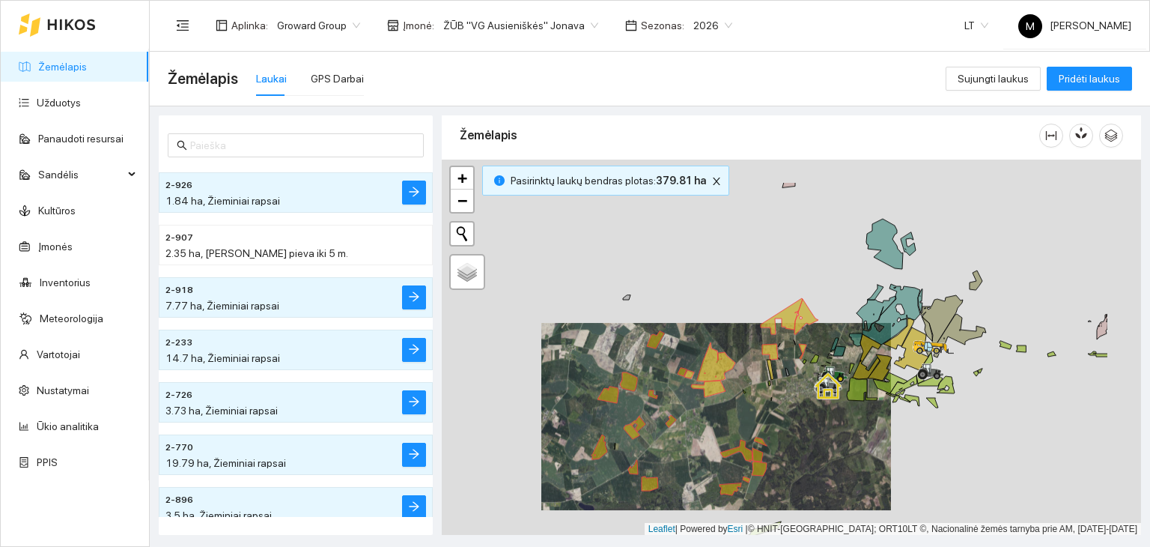
drag, startPoint x: 870, startPoint y: 349, endPoint x: 755, endPoint y: 410, distance: 130.0
click at [756, 410] on div at bounding box center [792, 348] width 700 height 376
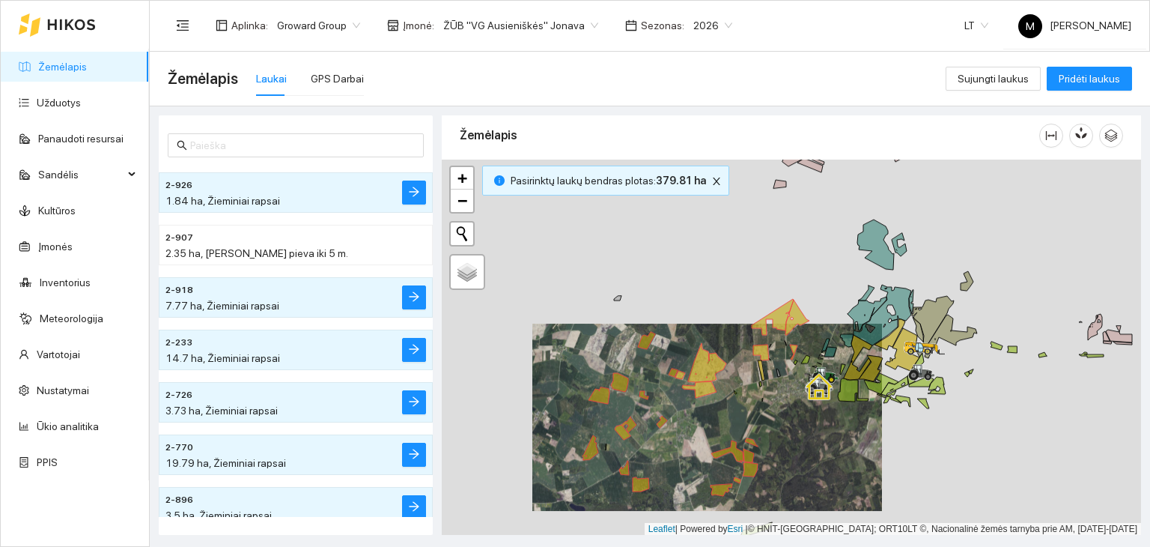
click at [733, 273] on div at bounding box center [792, 348] width 700 height 376
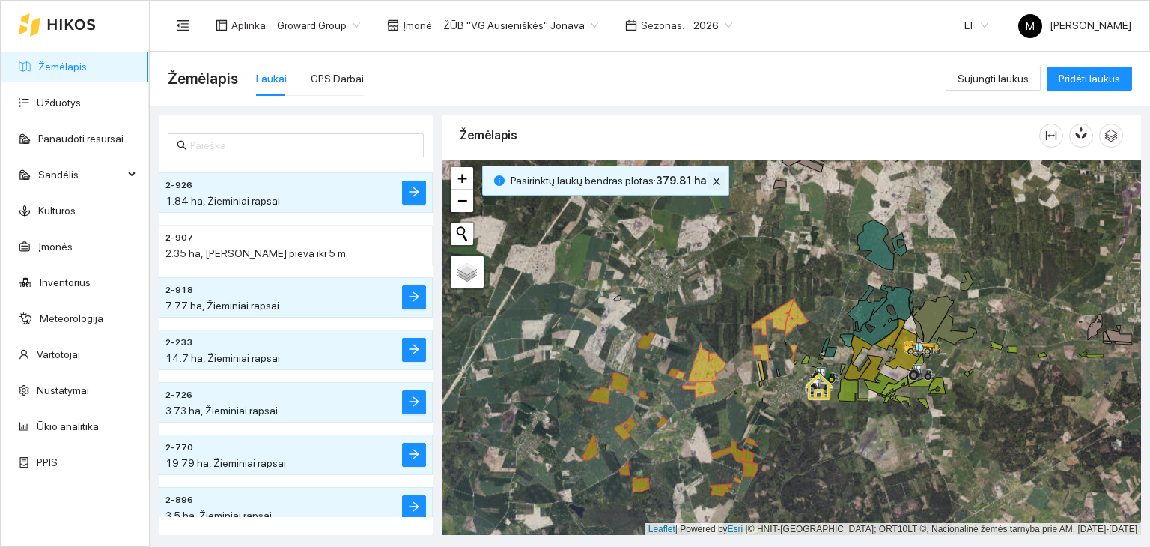
click at [713, 181] on icon "close" at bounding box center [716, 180] width 7 height 7
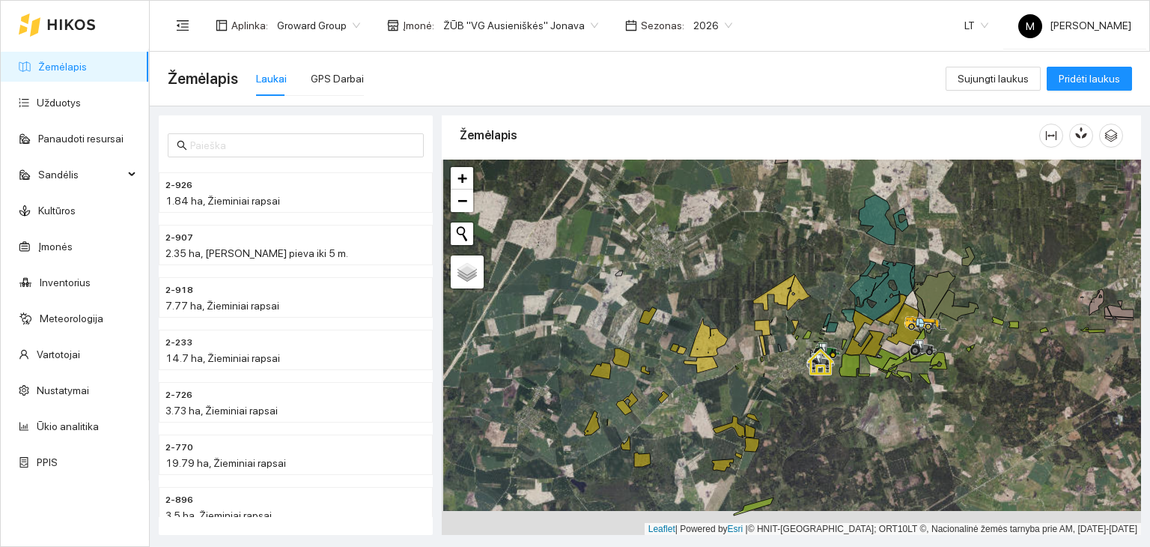
drag, startPoint x: 744, startPoint y: 412, endPoint x: 744, endPoint y: 387, distance: 24.7
click at [744, 387] on div at bounding box center [792, 348] width 700 height 376
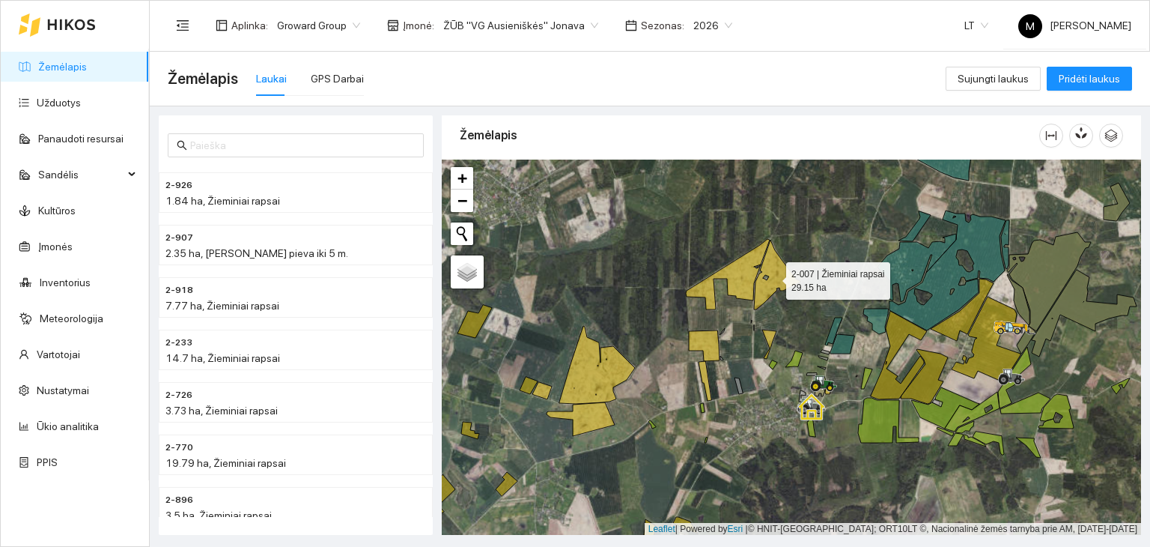
click at [767, 289] on icon at bounding box center [777, 275] width 47 height 70
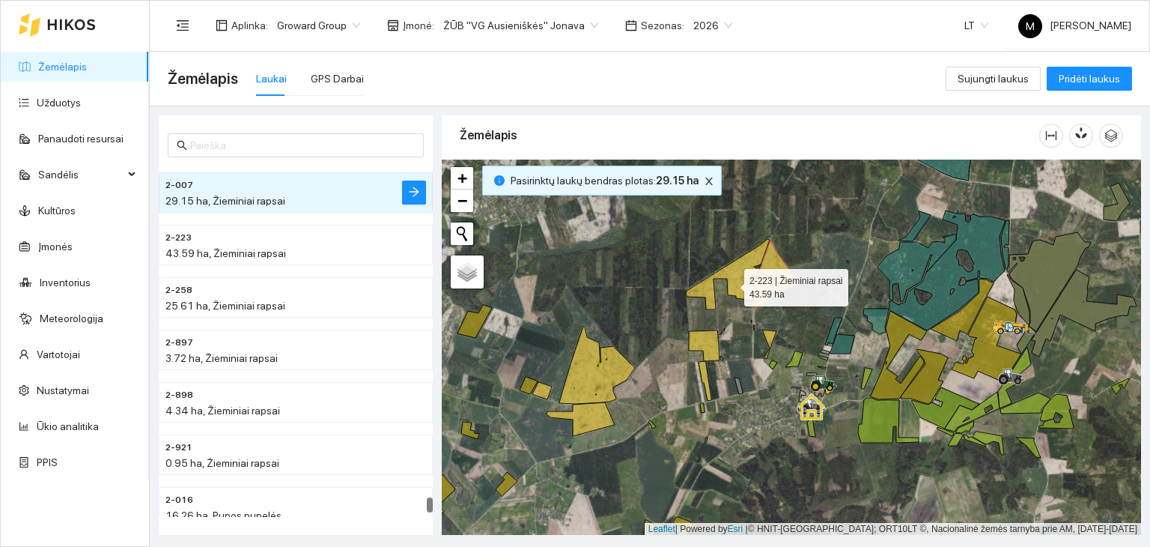
click at [731, 283] on icon at bounding box center [728, 274] width 84 height 70
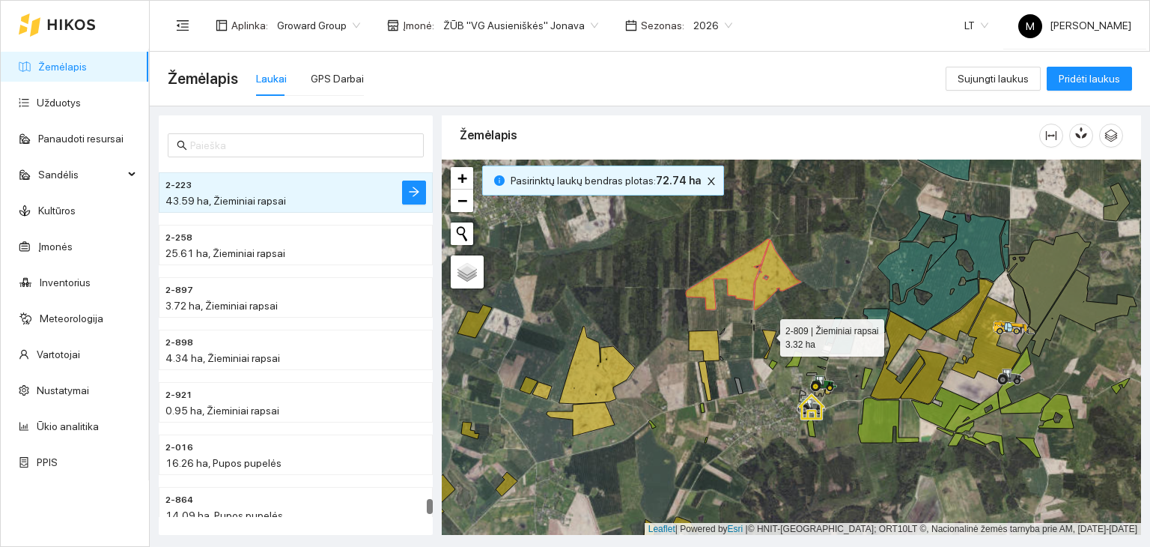
click at [767, 333] on icon at bounding box center [769, 344] width 14 height 29
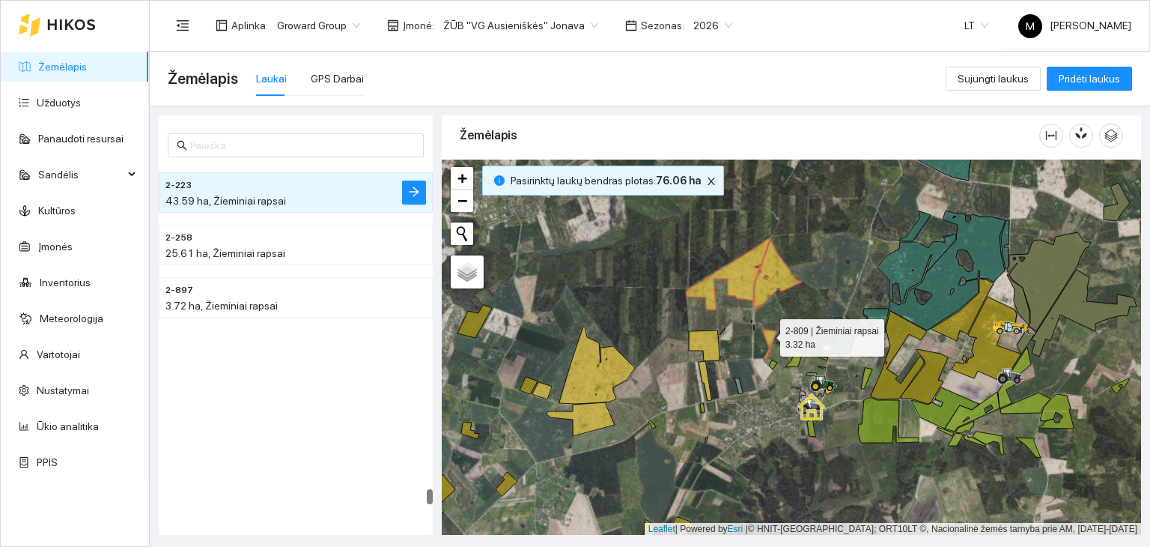
scroll to position [8372, 0]
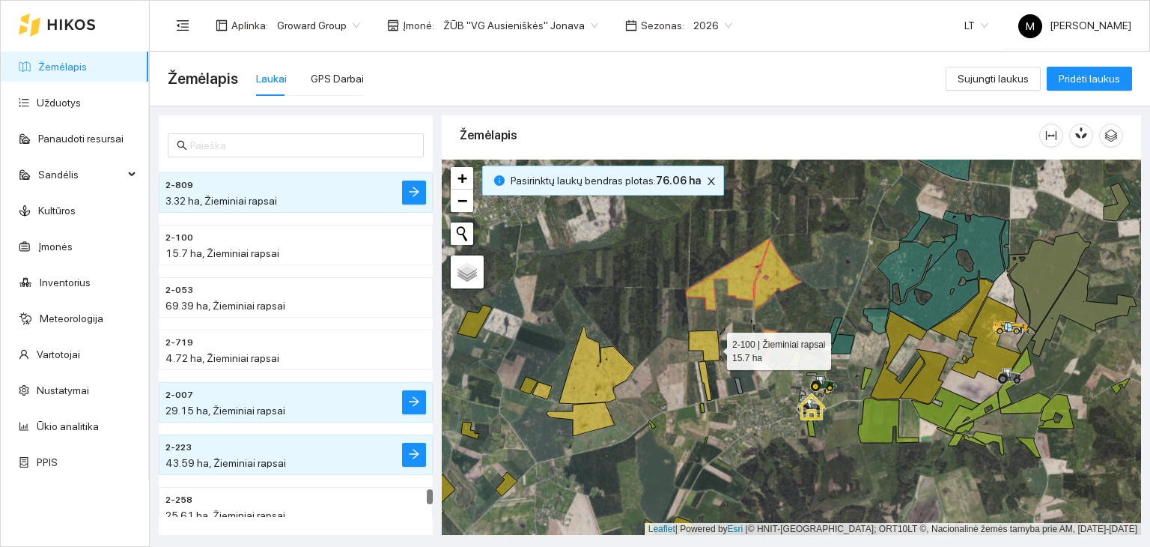
click at [713, 347] on icon at bounding box center [704, 345] width 31 height 31
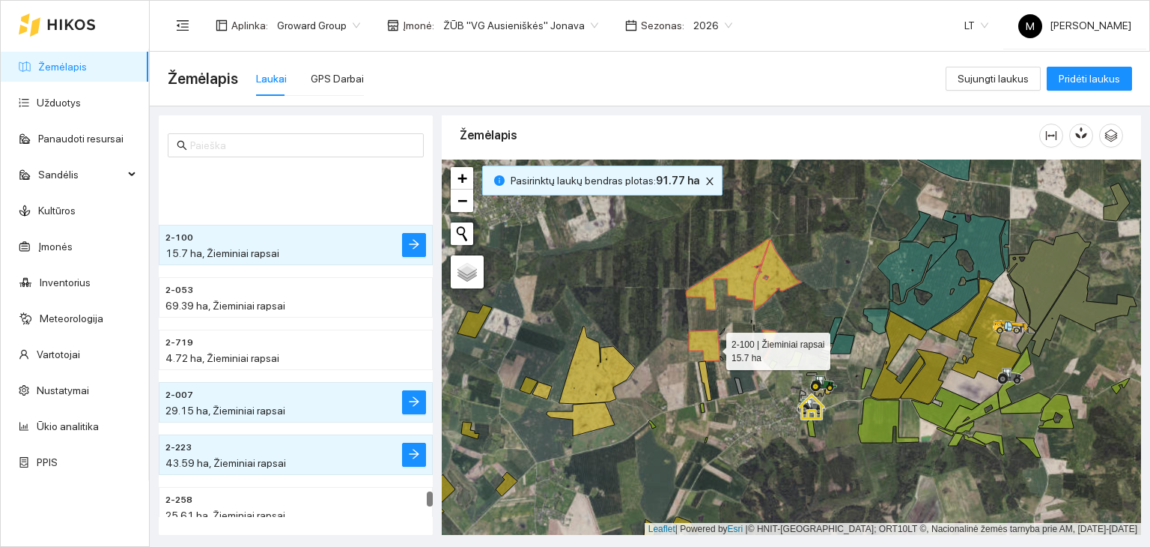
scroll to position [8424, 0]
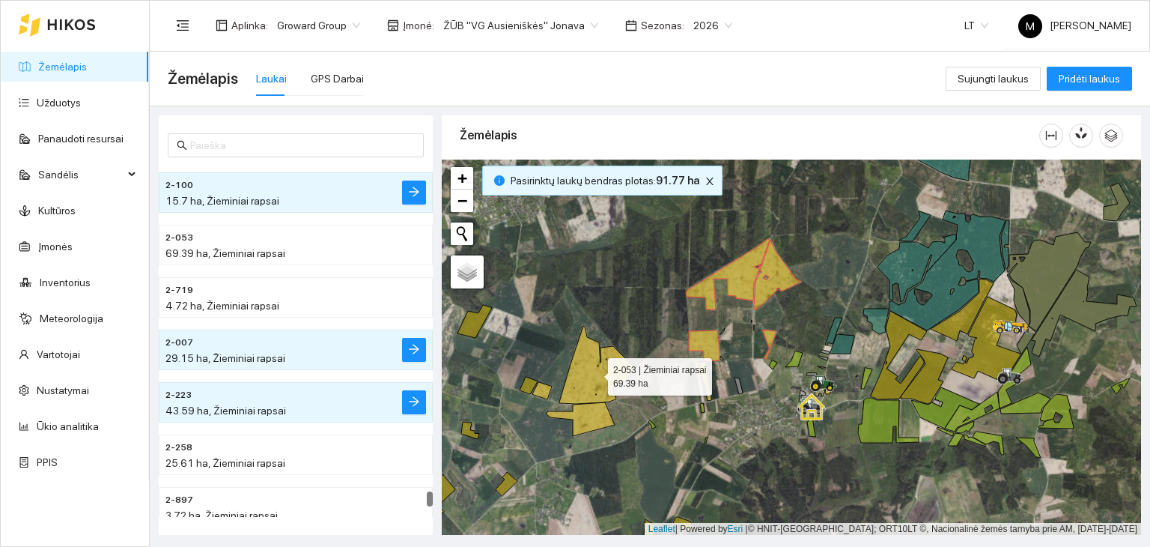
click at [585, 372] on icon at bounding box center [597, 365] width 76 height 78
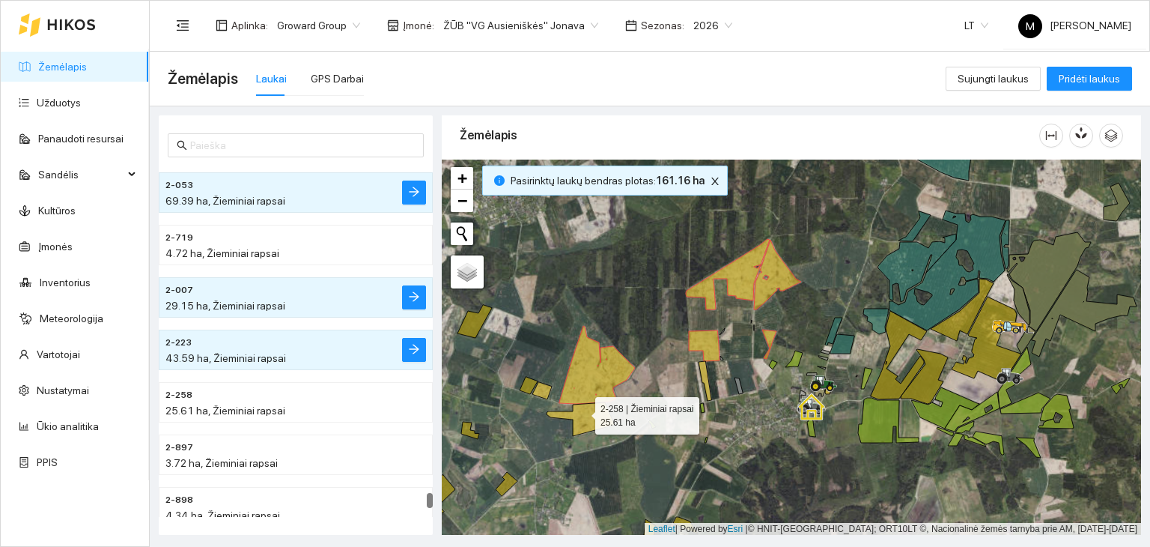
click at [582, 411] on icon at bounding box center [581, 419] width 68 height 34
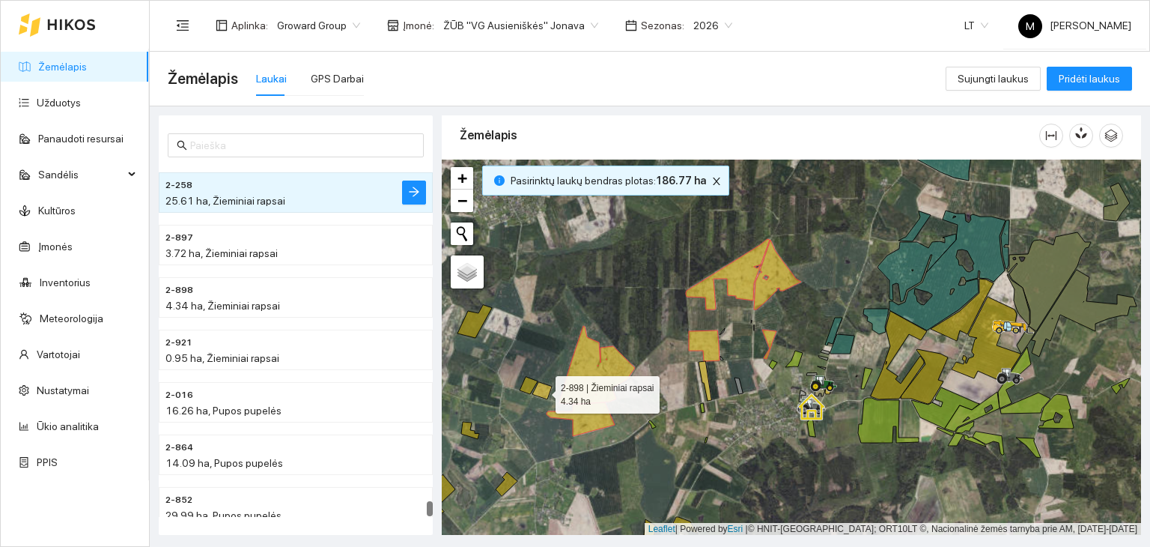
click at [547, 396] on icon at bounding box center [541, 390] width 19 height 17
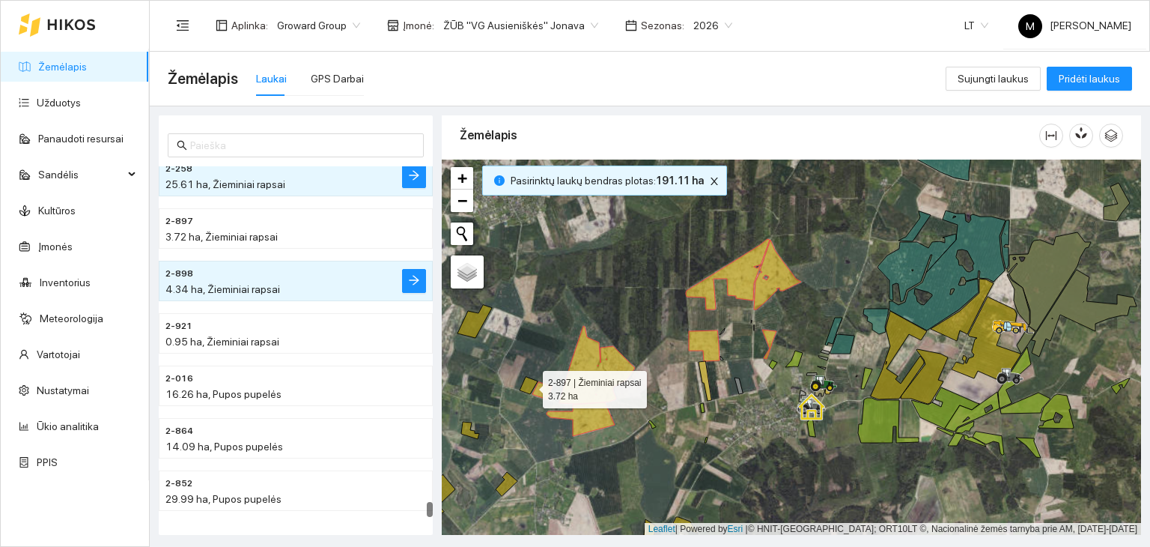
click at [530, 385] on icon at bounding box center [529, 385] width 18 height 17
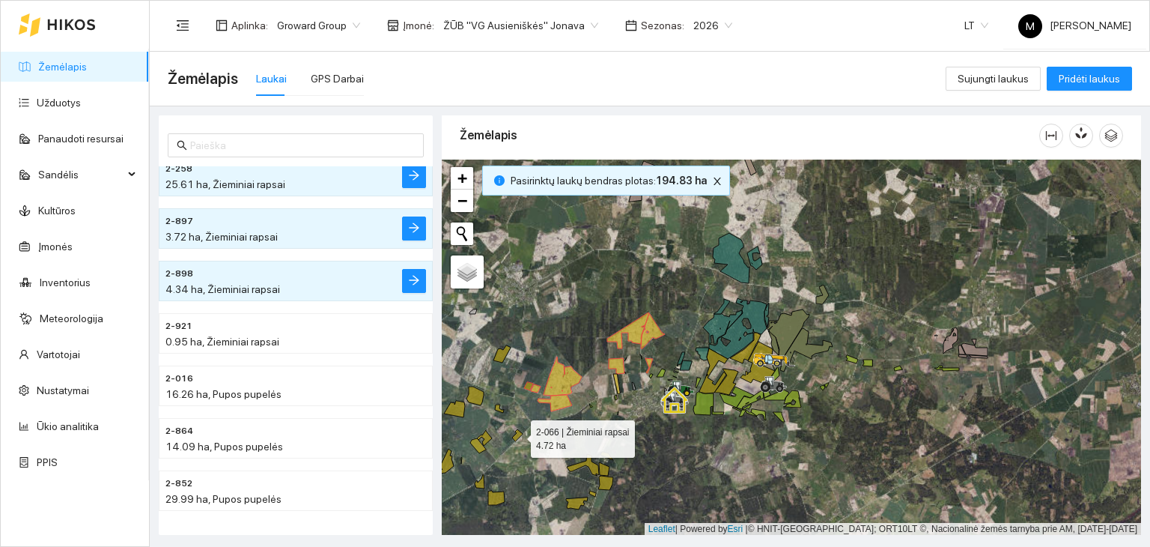
click at [517, 434] on icon at bounding box center [517, 435] width 10 height 12
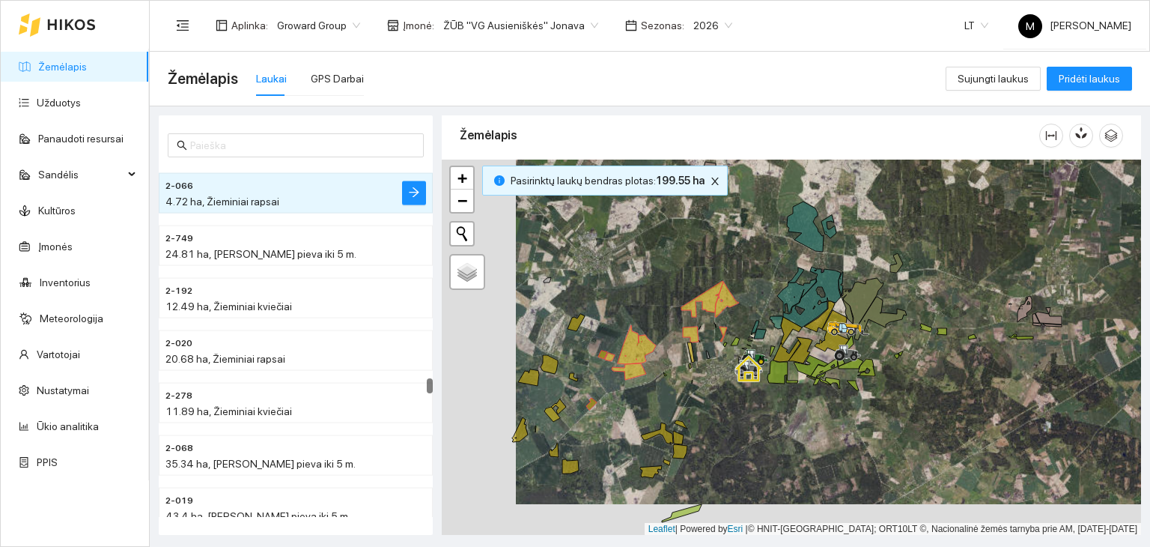
drag, startPoint x: 578, startPoint y: 435, endPoint x: 647, endPoint y: 396, distance: 79.1
click at [647, 396] on div at bounding box center [792, 348] width 700 height 376
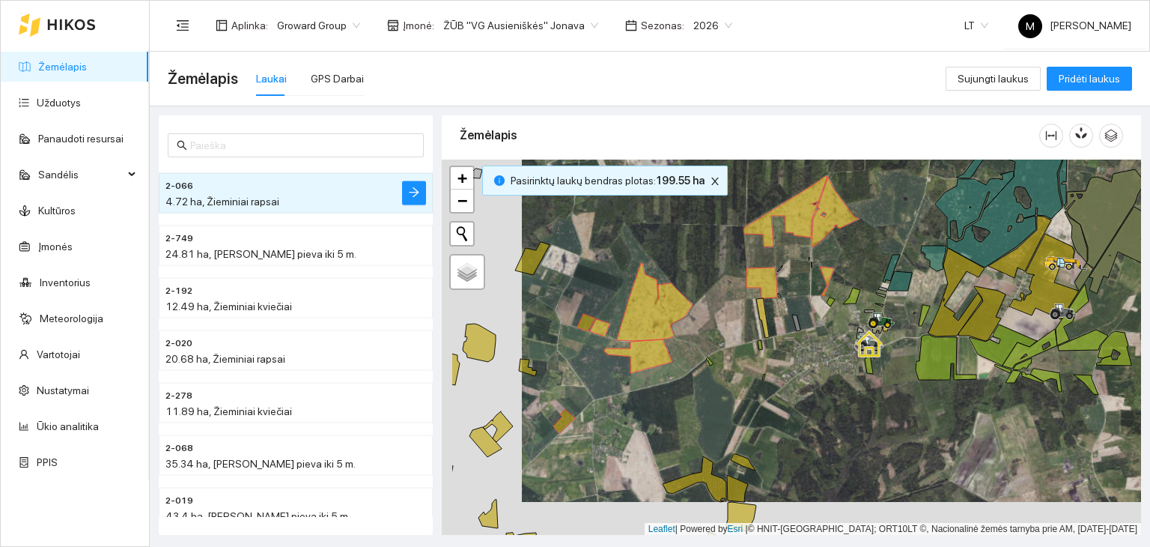
drag, startPoint x: 577, startPoint y: 429, endPoint x: 654, endPoint y: 389, distance: 86.4
click at [669, 386] on div at bounding box center [792, 348] width 700 height 376
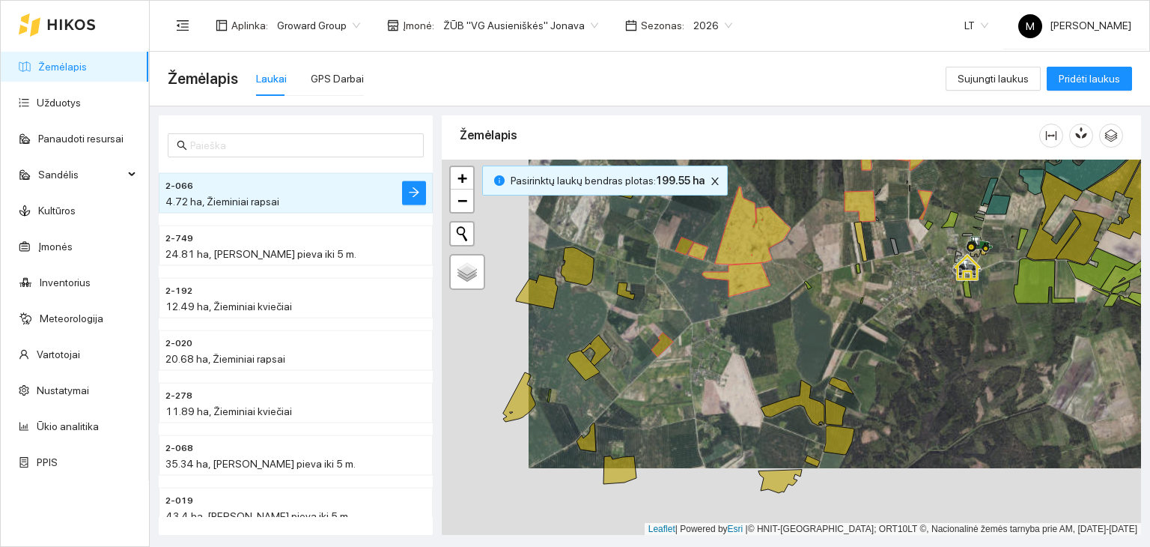
drag, startPoint x: 650, startPoint y: 416, endPoint x: 741, endPoint y: 351, distance: 112.7
click at [741, 351] on div at bounding box center [792, 348] width 700 height 376
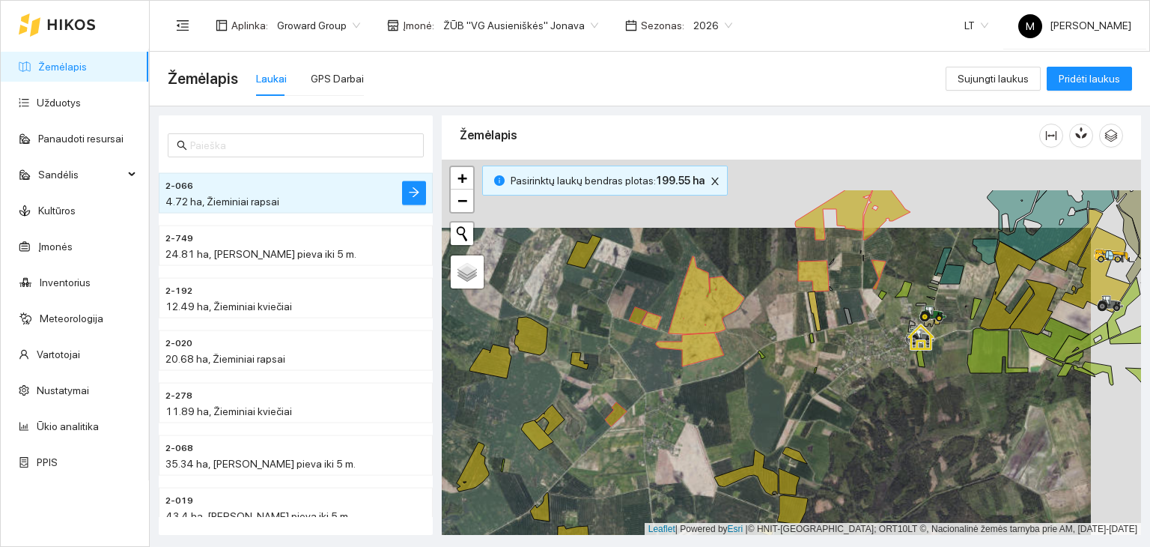
drag, startPoint x: 833, startPoint y: 302, endPoint x: 761, endPoint y: 390, distance: 113.9
click at [761, 390] on div at bounding box center [792, 348] width 700 height 376
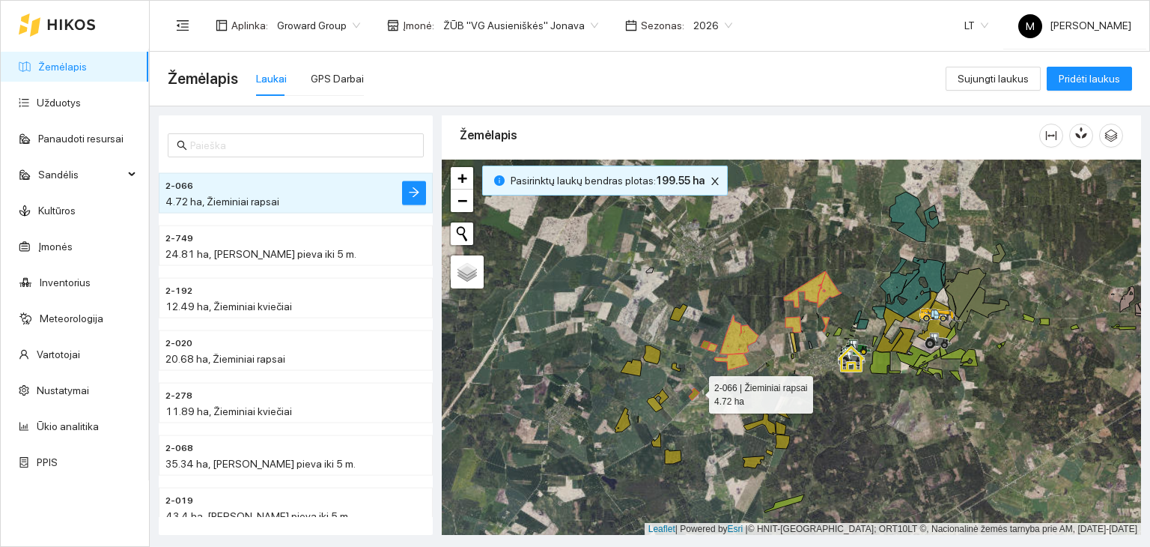
click at [696, 390] on icon at bounding box center [694, 394] width 10 height 12
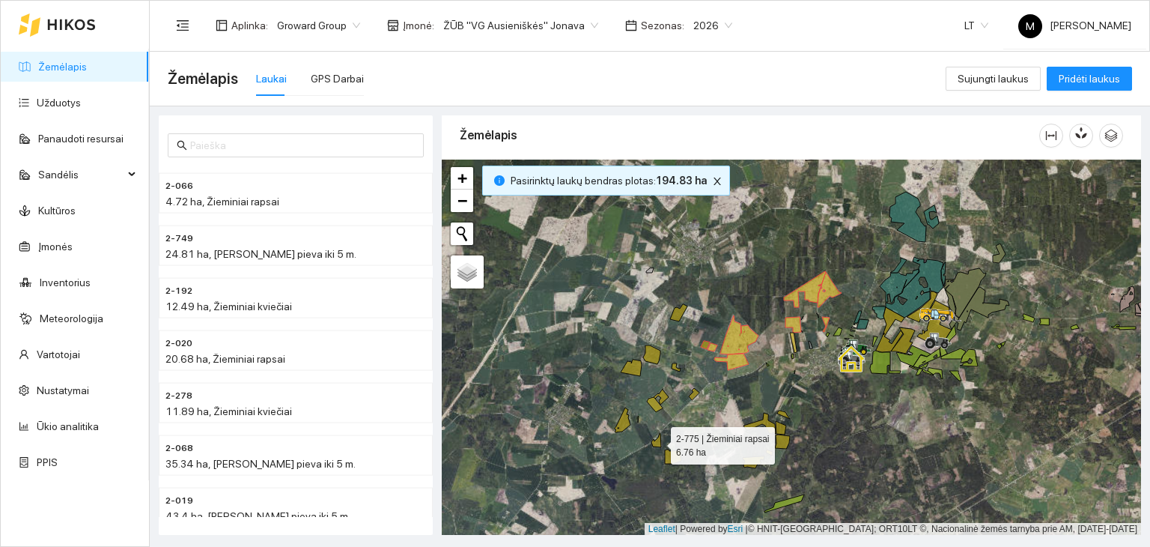
click at [658, 442] on icon at bounding box center [657, 440] width 10 height 14
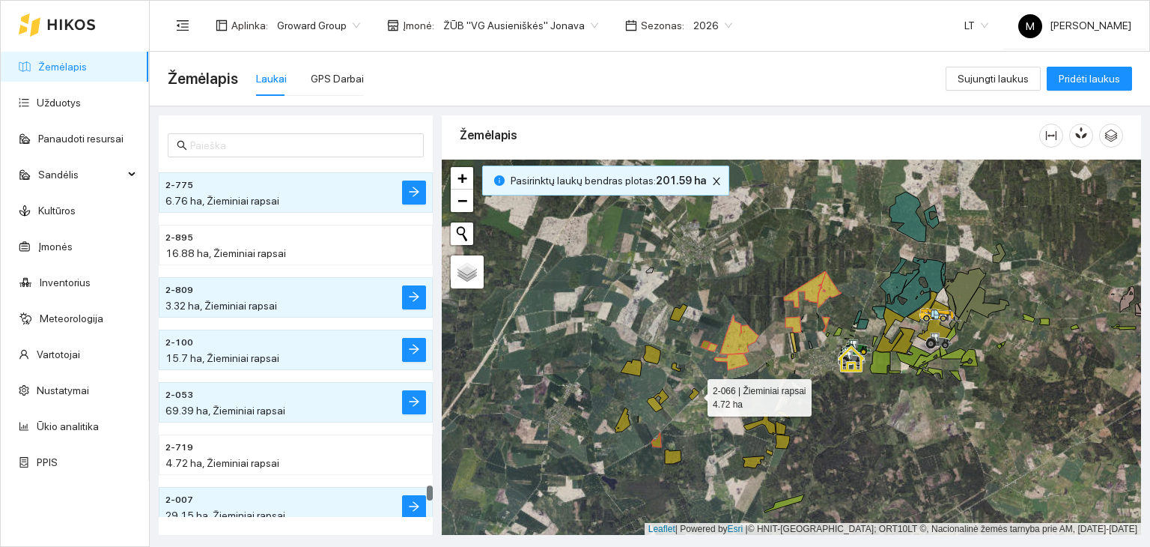
click at [694, 391] on icon at bounding box center [694, 394] width 10 height 12
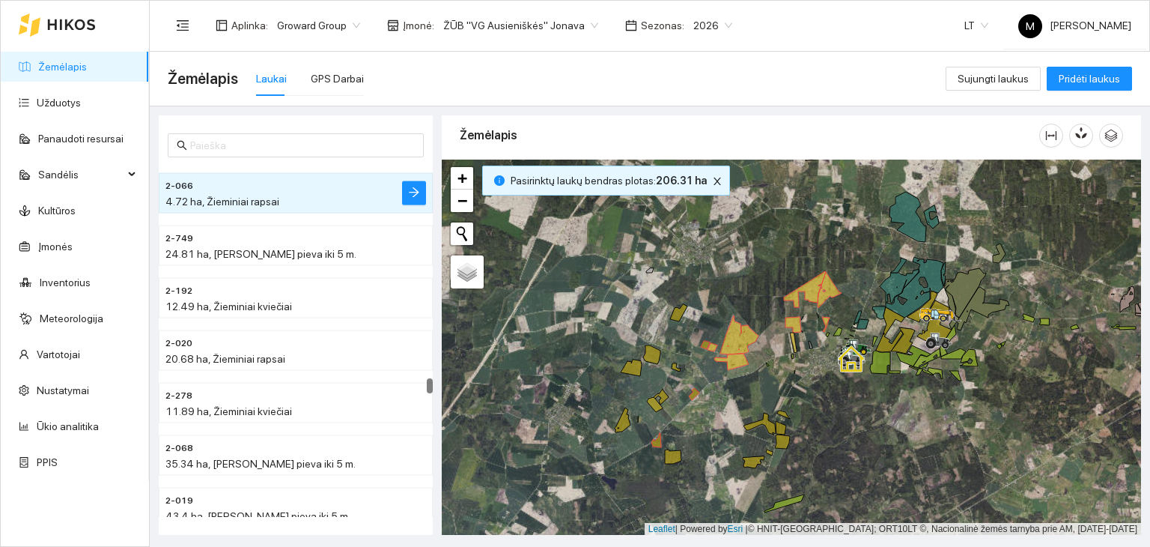
click at [657, 449] on div at bounding box center [792, 348] width 700 height 376
click at [659, 441] on icon at bounding box center [657, 440] width 10 height 14
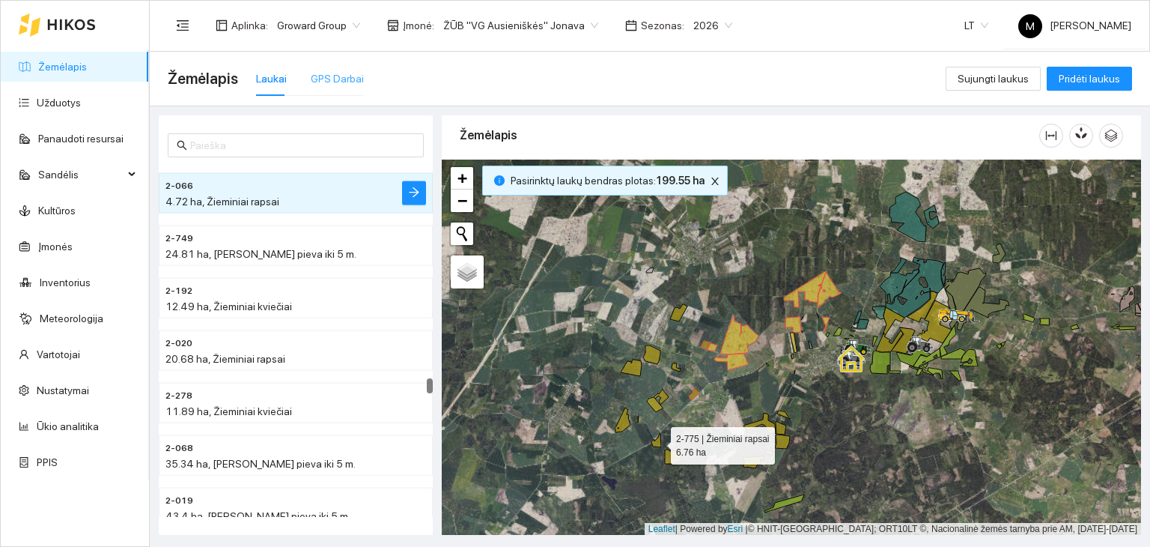
click at [353, 67] on div "GPS Darbai" at bounding box center [337, 78] width 53 height 34
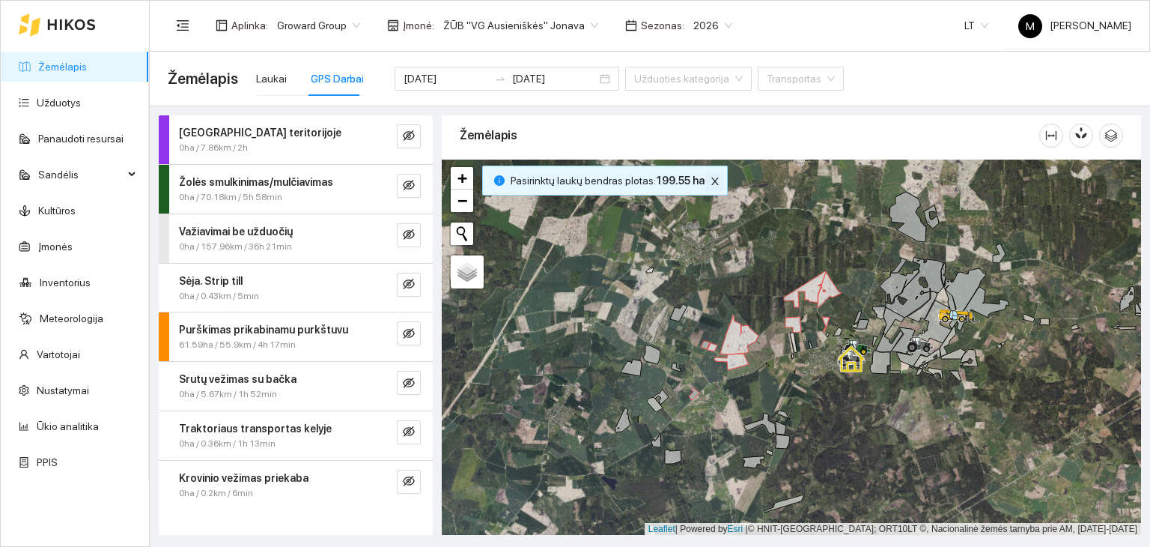
click at [711, 183] on icon "close" at bounding box center [714, 180] width 7 height 7
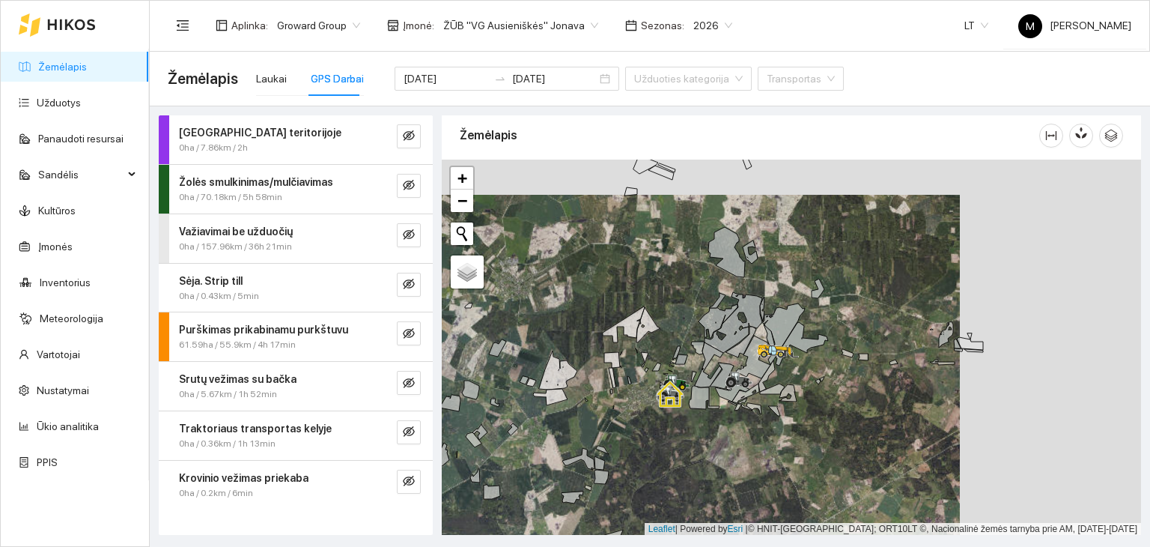
drag, startPoint x: 1030, startPoint y: 443, endPoint x: 804, endPoint y: 494, distance: 231.1
click at [804, 494] on div at bounding box center [792, 348] width 700 height 376
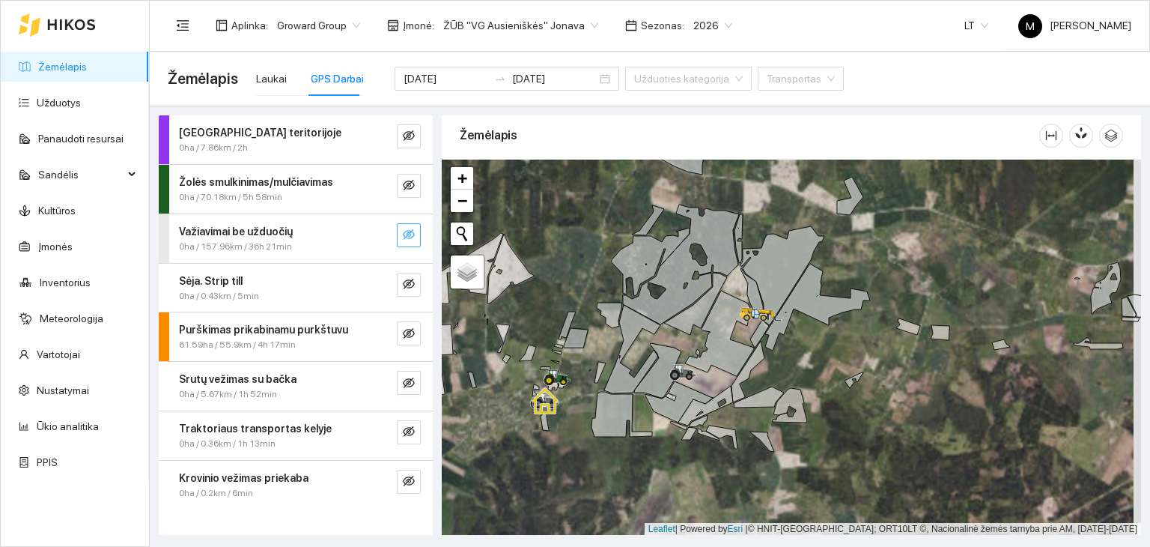
click at [403, 238] on icon "eye-invisible" at bounding box center [409, 234] width 12 height 12
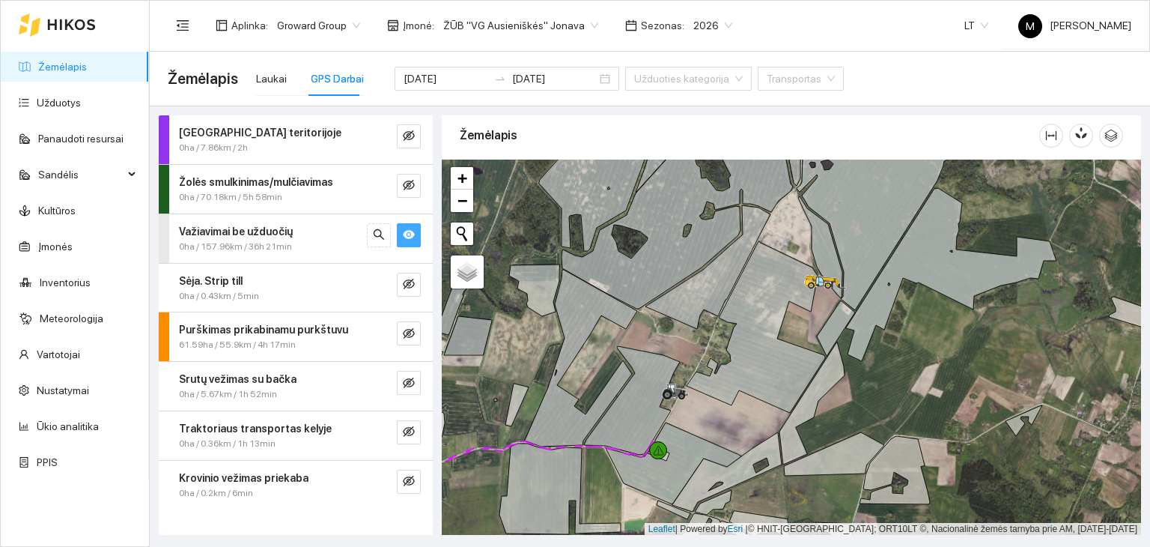
click at [404, 239] on icon "eye" at bounding box center [409, 234] width 12 height 12
click at [404, 239] on icon "eye-invisible" at bounding box center [409, 234] width 12 height 12
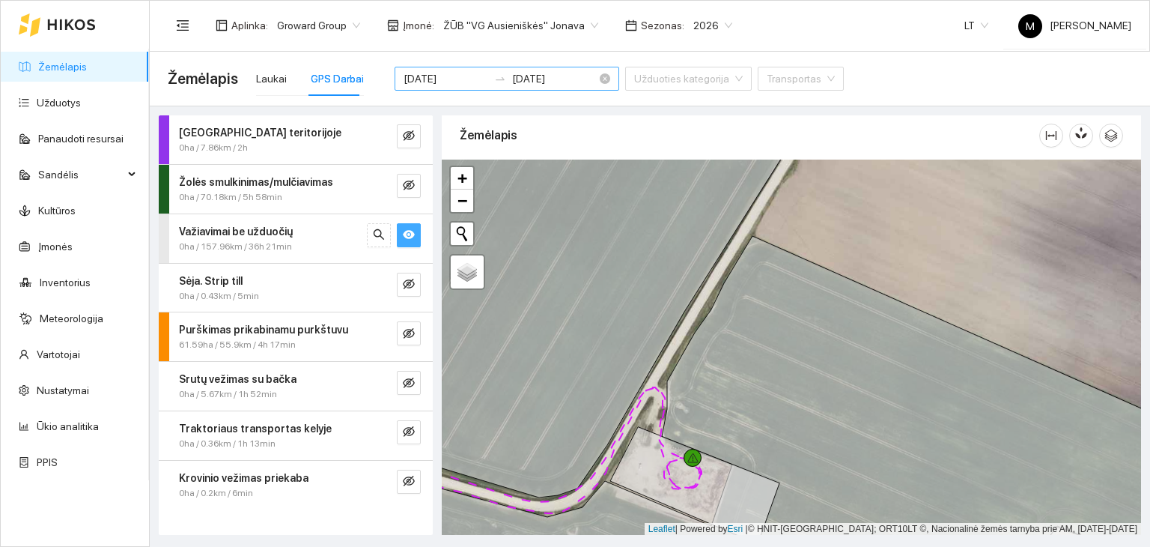
click at [488, 82] on div at bounding box center [500, 79] width 24 height 12
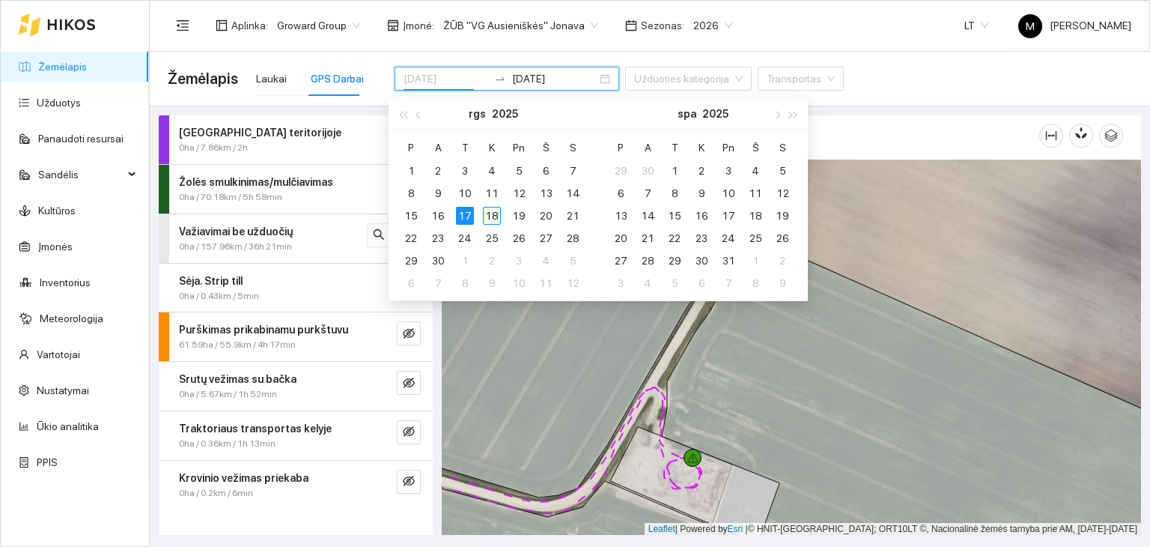
type input "[DATE]"
click at [488, 213] on div "18" at bounding box center [492, 216] width 18 height 18
type input "[DATE]"
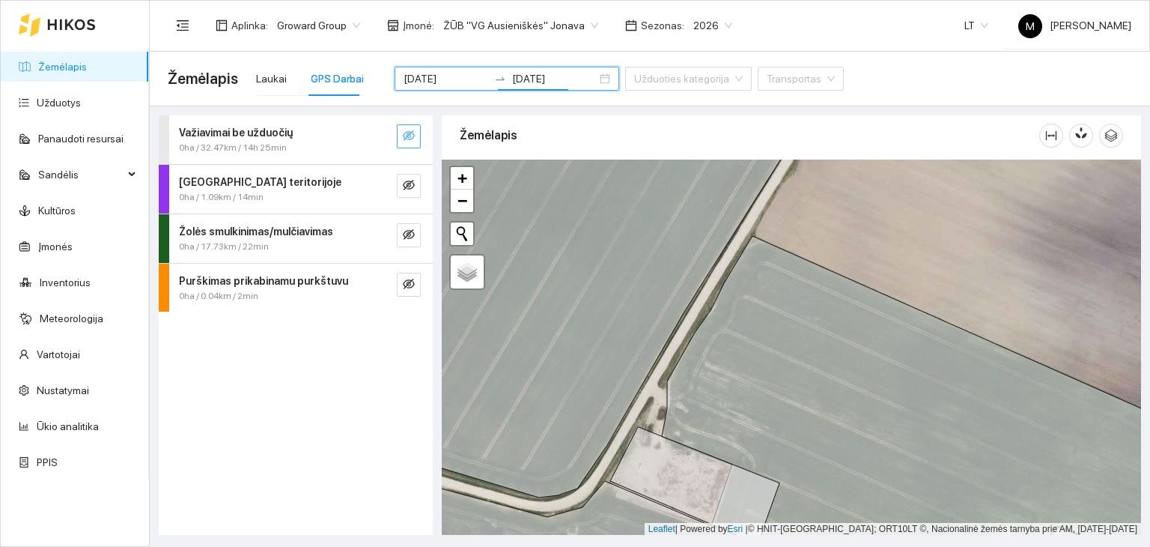
click at [409, 136] on icon "eye-invisible" at bounding box center [409, 136] width 12 height 12
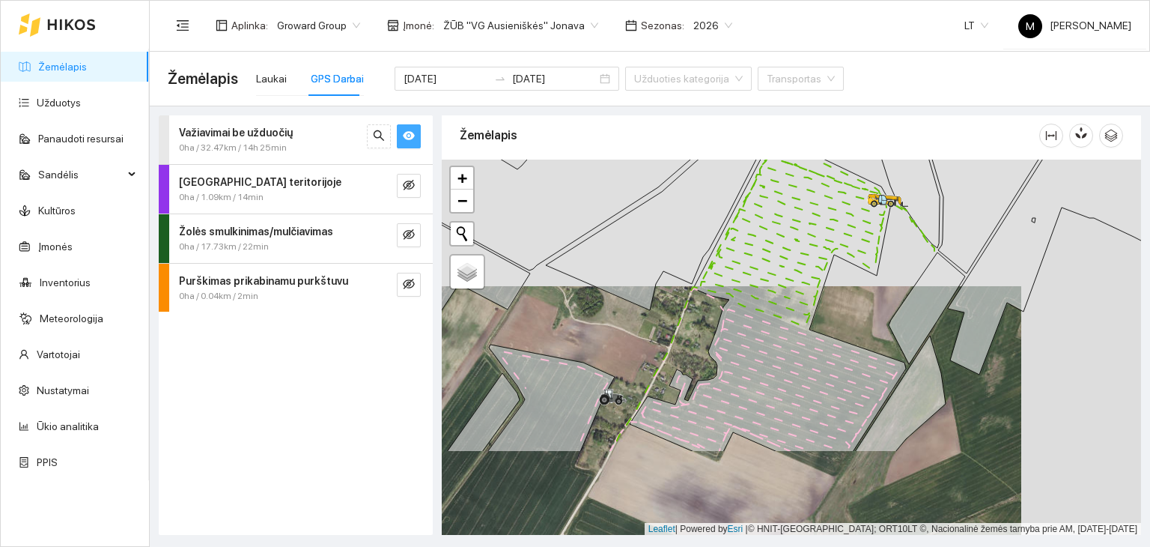
drag, startPoint x: 706, startPoint y: 420, endPoint x: 772, endPoint y: 297, distance: 139.7
click at [772, 297] on icon at bounding box center [768, 293] width 276 height 317
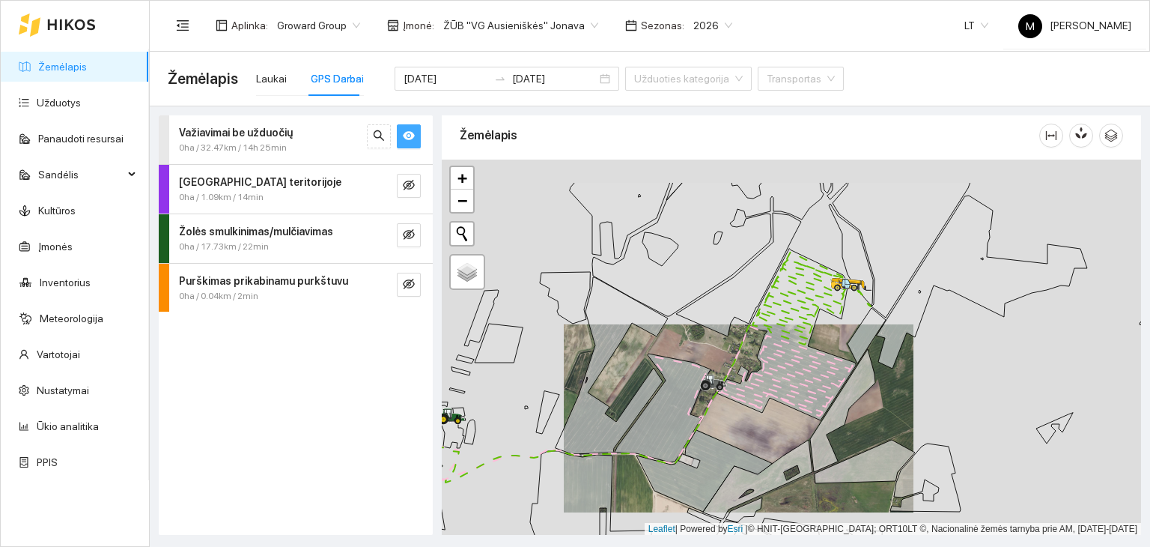
drag, startPoint x: 801, startPoint y: 231, endPoint x: 805, endPoint y: 313, distance: 82.5
click at [640, 30] on div at bounding box center [640, 30] width 0 height 0
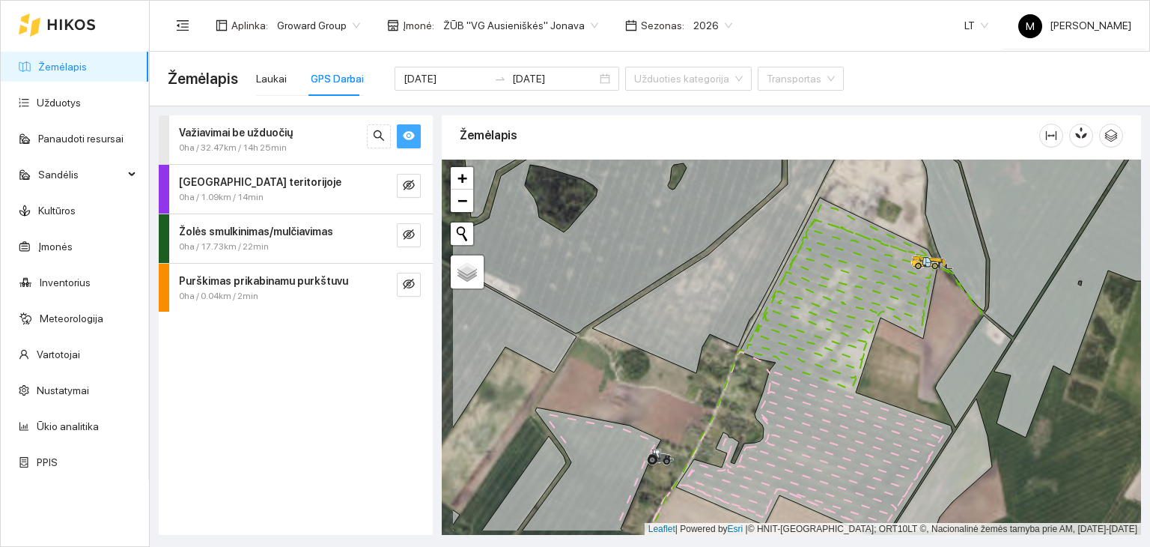
drag, startPoint x: 809, startPoint y: 373, endPoint x: 890, endPoint y: 330, distance: 91.5
click at [890, 330] on div at bounding box center [792, 348] width 700 height 376
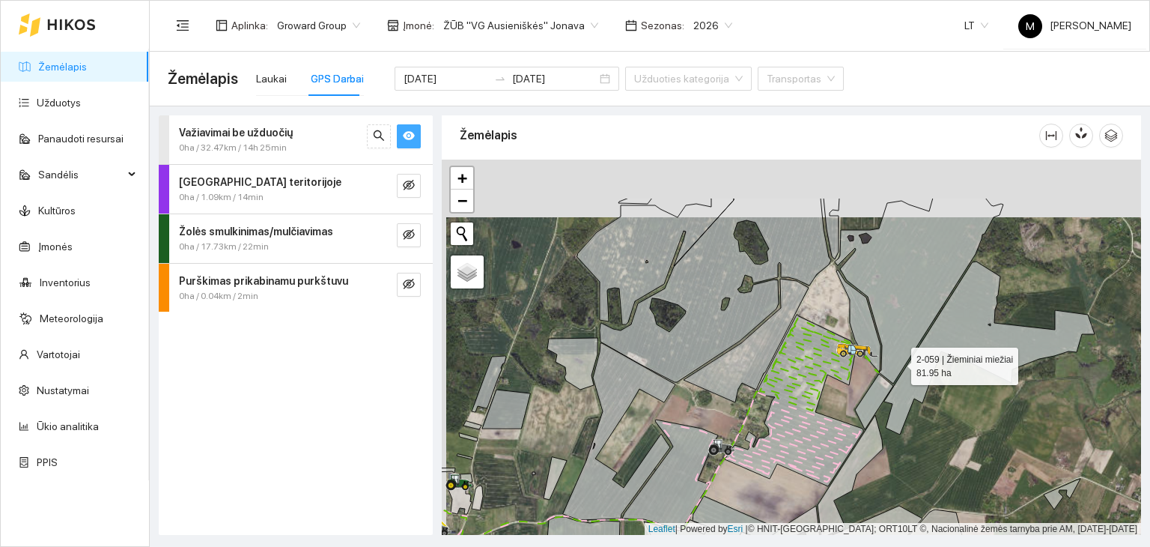
drag, startPoint x: 971, startPoint y: 285, endPoint x: 897, endPoint y: 361, distance: 106.5
click at [897, 361] on icon at bounding box center [919, 291] width 169 height 186
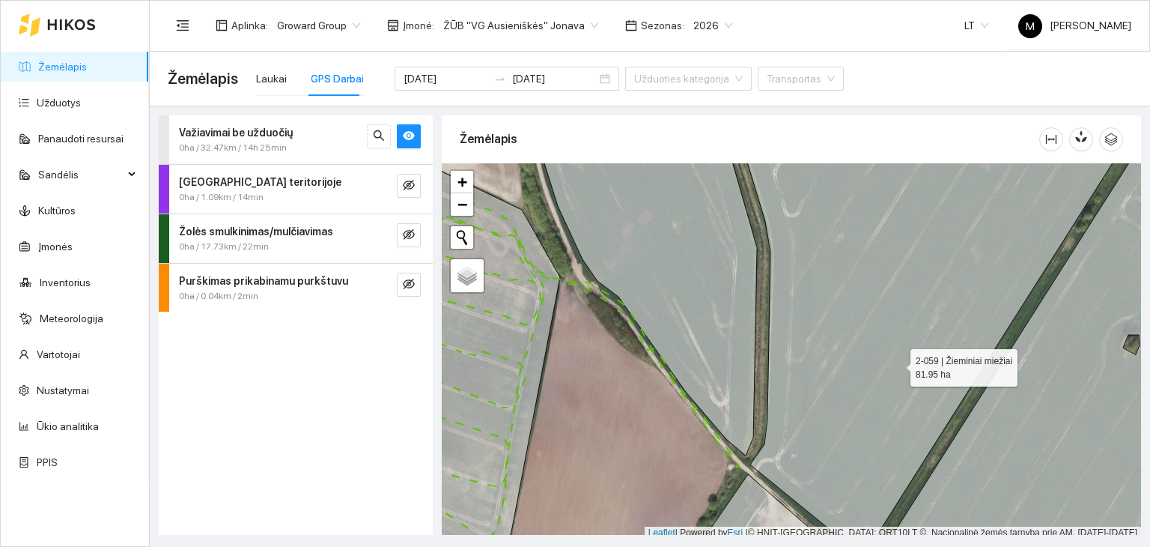
scroll to position [4, 0]
